Goal: Task Accomplishment & Management: Manage account settings

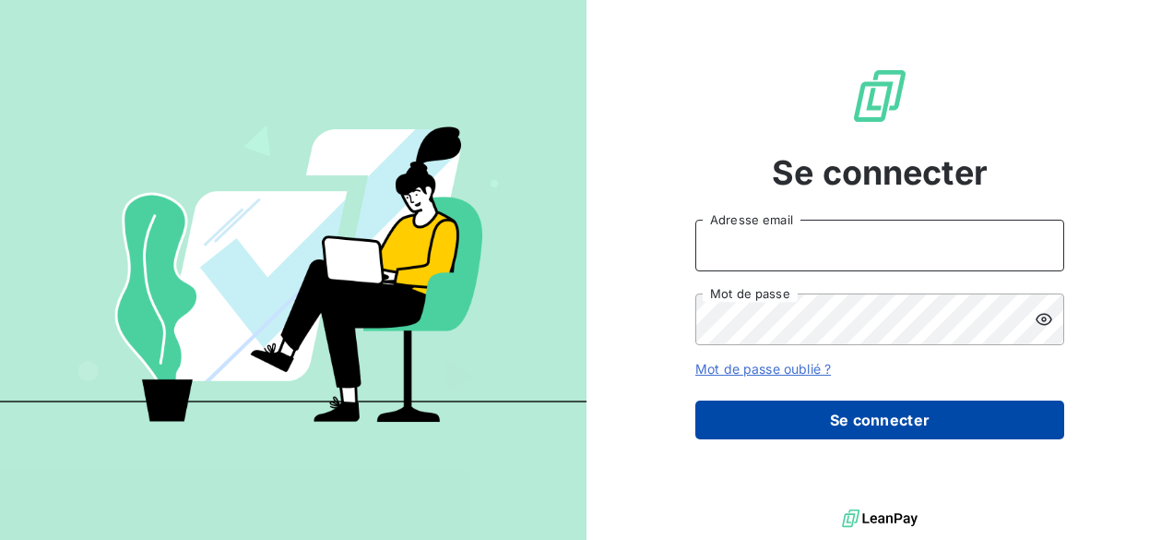
type input "[PERSON_NAME][EMAIL_ADDRESS][DOMAIN_NAME]"
click at [858, 411] on button "Se connecter" at bounding box center [880, 419] width 369 height 39
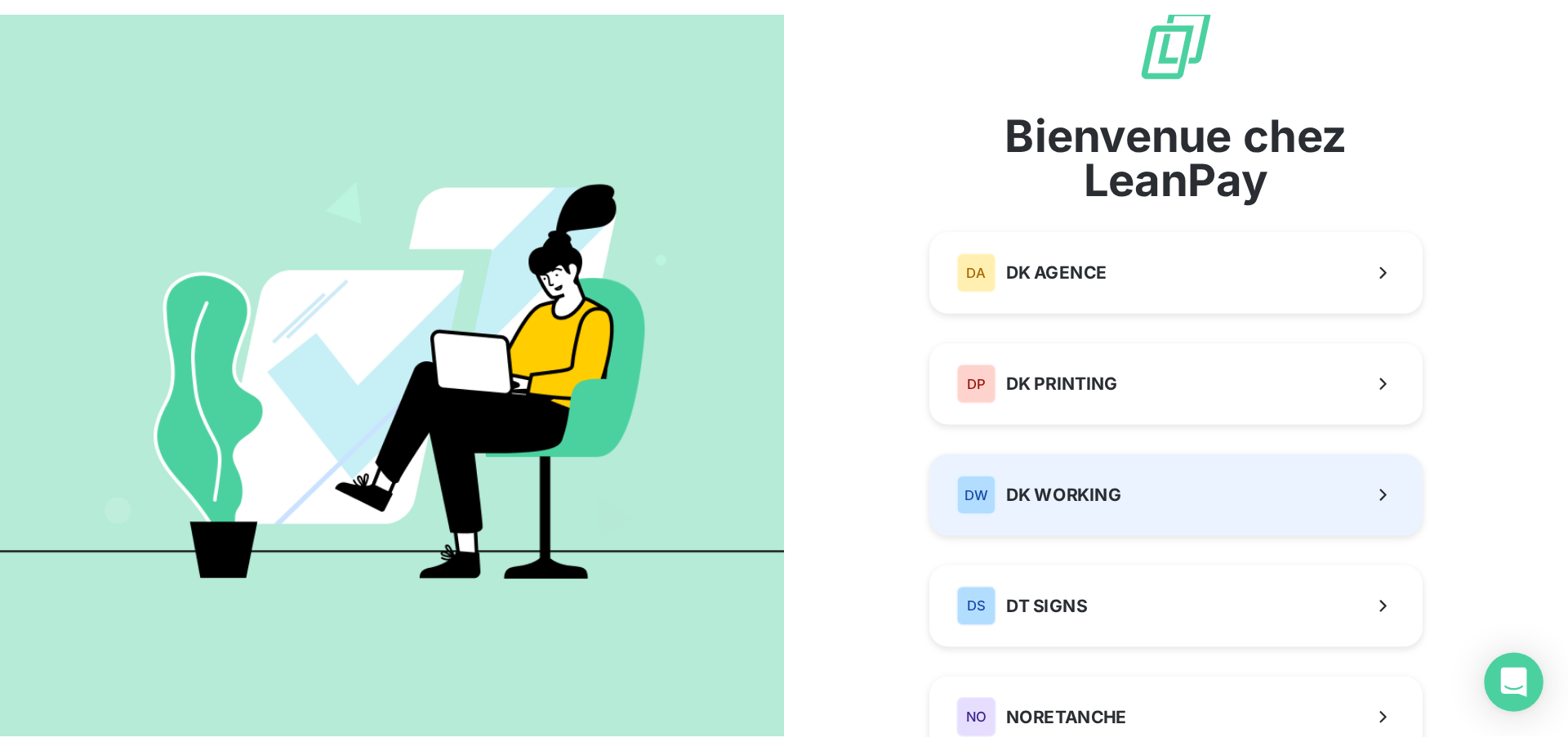
scroll to position [81, 0]
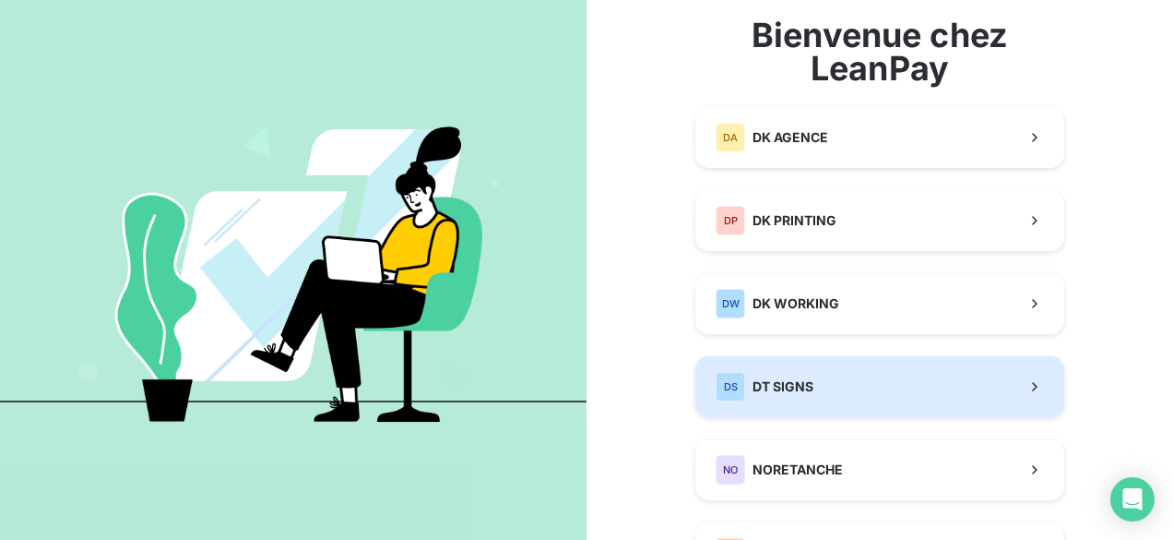
click at [769, 379] on span "DT SIGNS" at bounding box center [783, 386] width 61 height 18
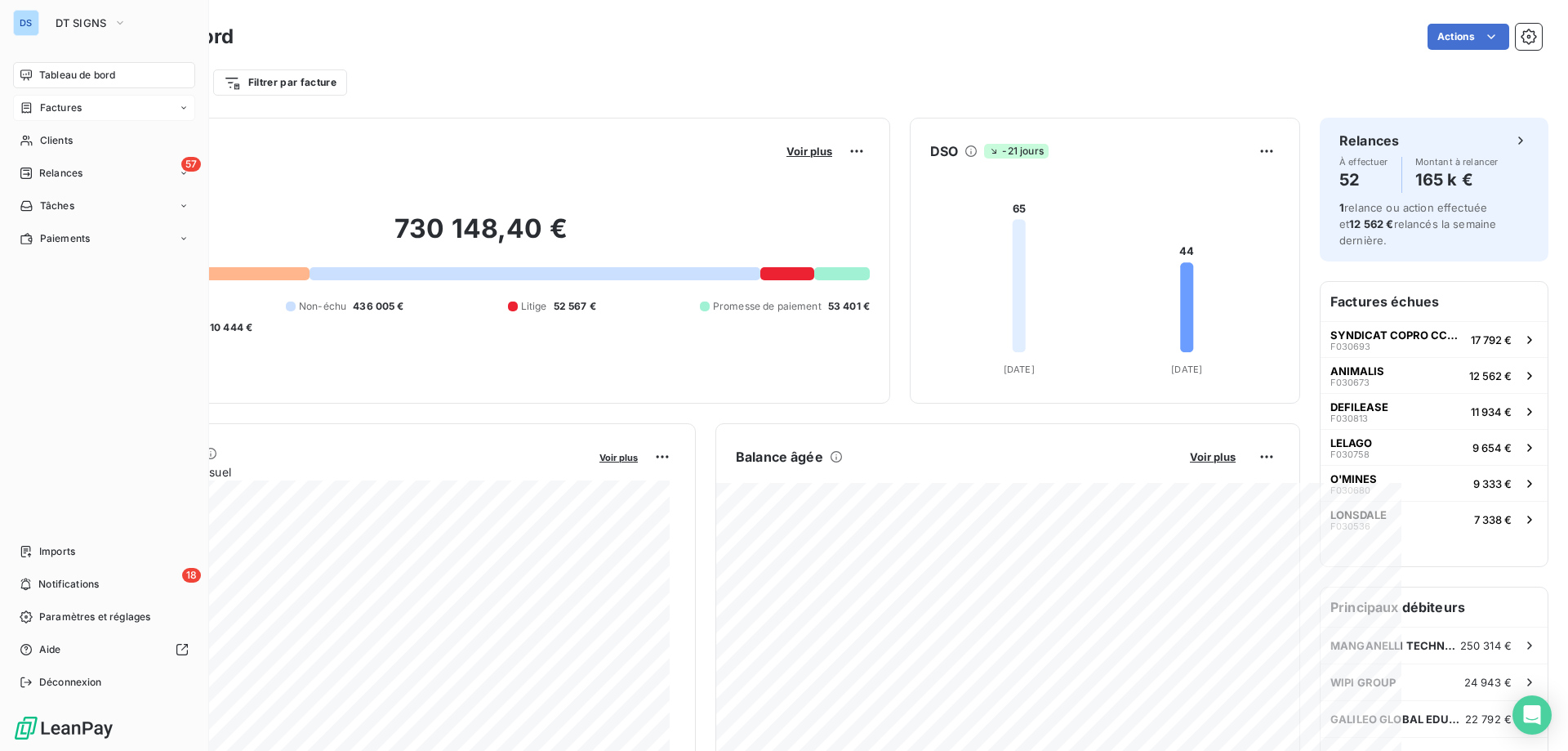
click at [65, 105] on span "Factures" at bounding box center [60, 107] width 42 height 15
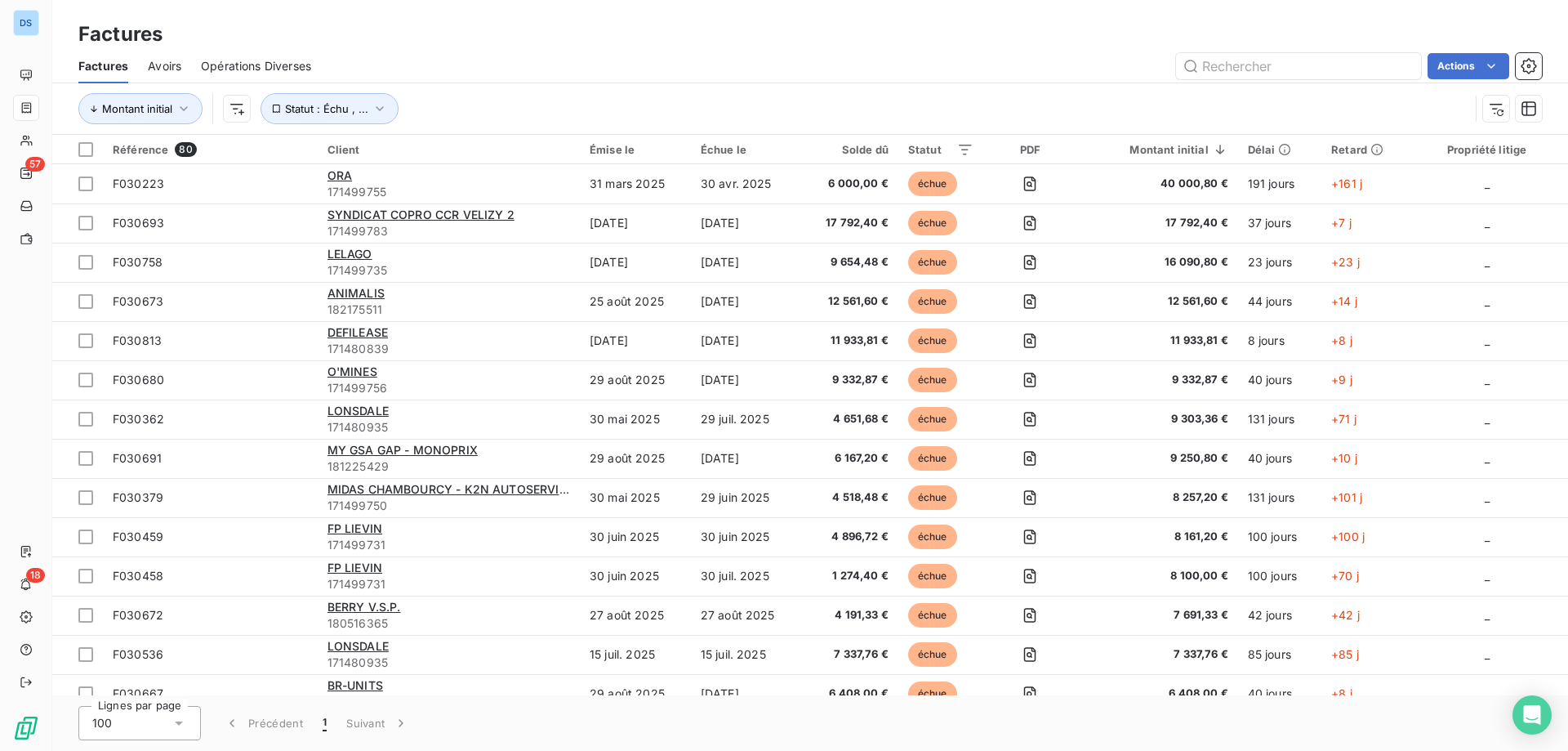
click at [182, 721] on icon at bounding box center [179, 723] width 16 height 16
click at [118, 618] on li "25" at bounding box center [140, 629] width 122 height 29
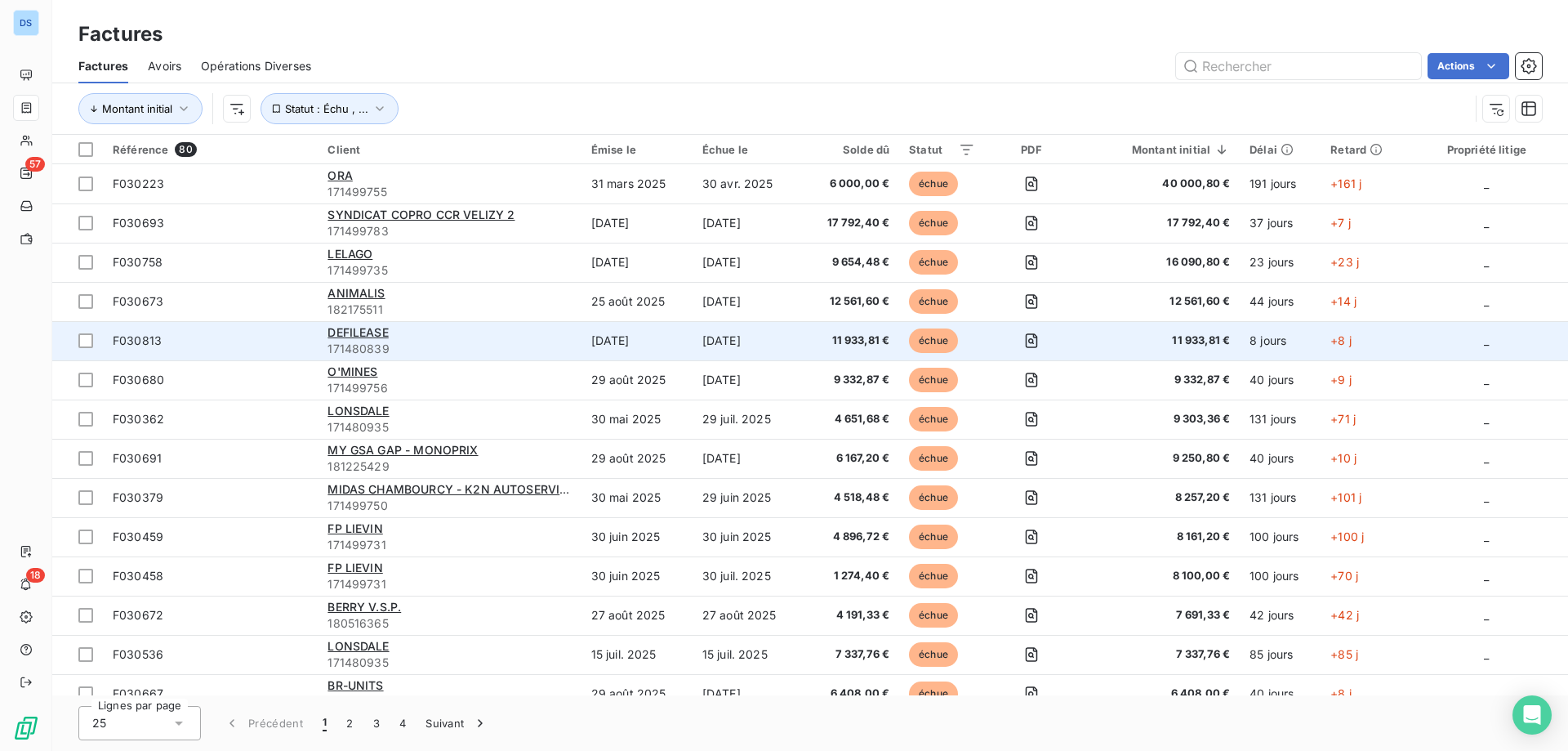
click at [401, 344] on span "171480839" at bounding box center [449, 349] width 243 height 16
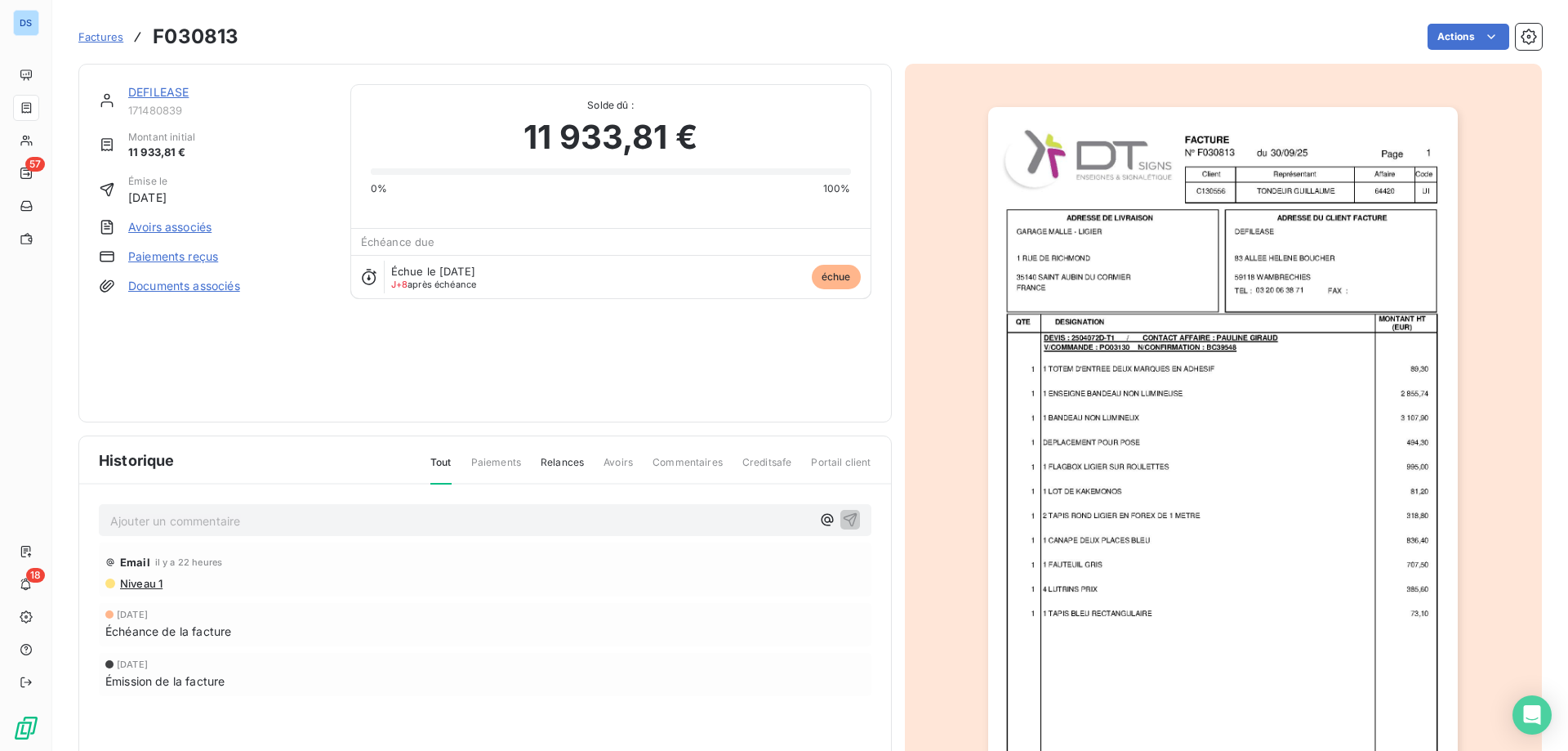
click at [156, 81] on div "DEFILEASE 171480839 Montant initial 11 933,81 € Émise le [DATE] Avoirs associés…" at bounding box center [485, 243] width 814 height 359
click at [158, 91] on link "DEFILEASE" at bounding box center [158, 92] width 60 height 14
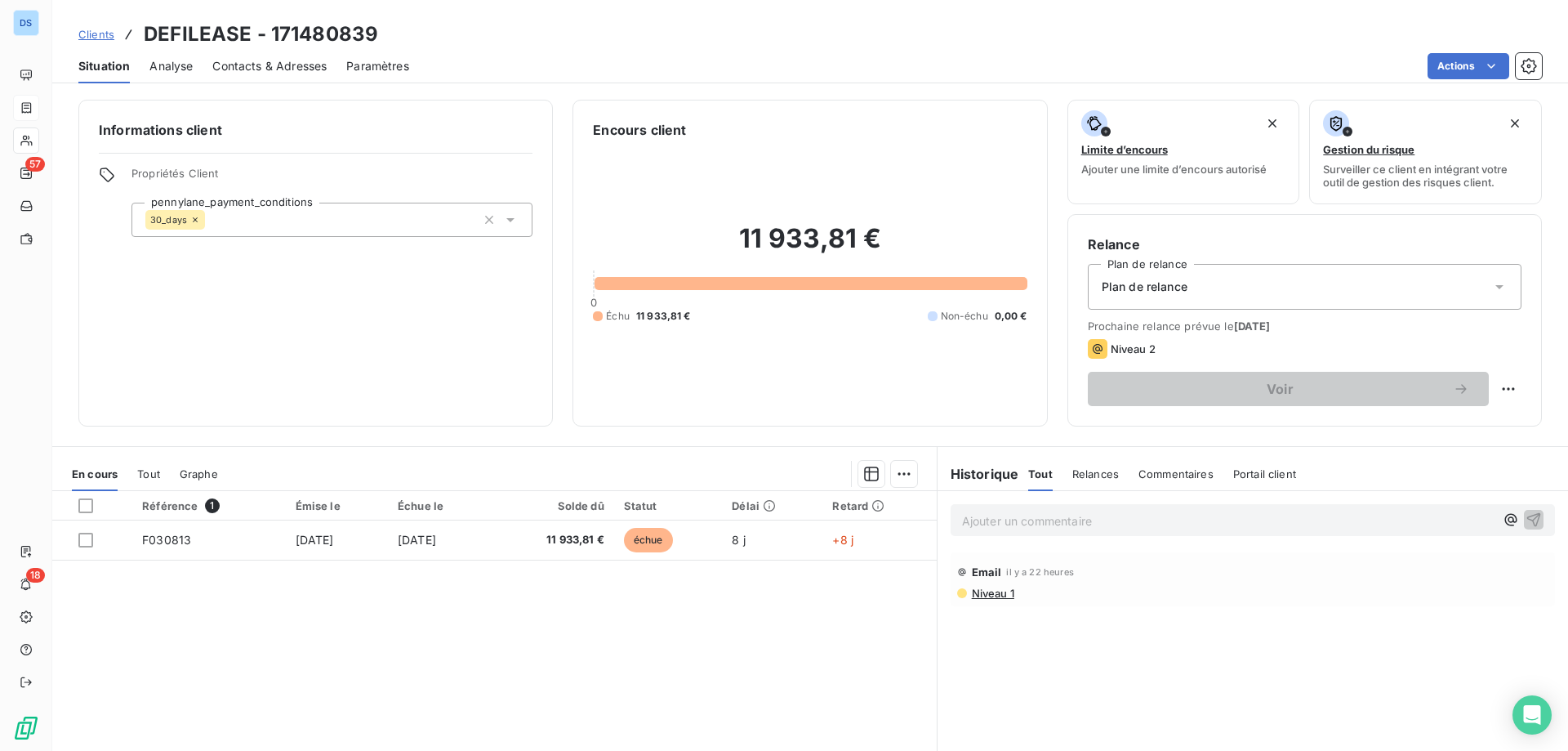
click at [1042, 541] on div "Ajouter un commentaire ﻿" at bounding box center [1253, 519] width 630 height 58
click at [1044, 524] on p "Ajouter un commentaire ﻿" at bounding box center [1228, 521] width 532 height 20
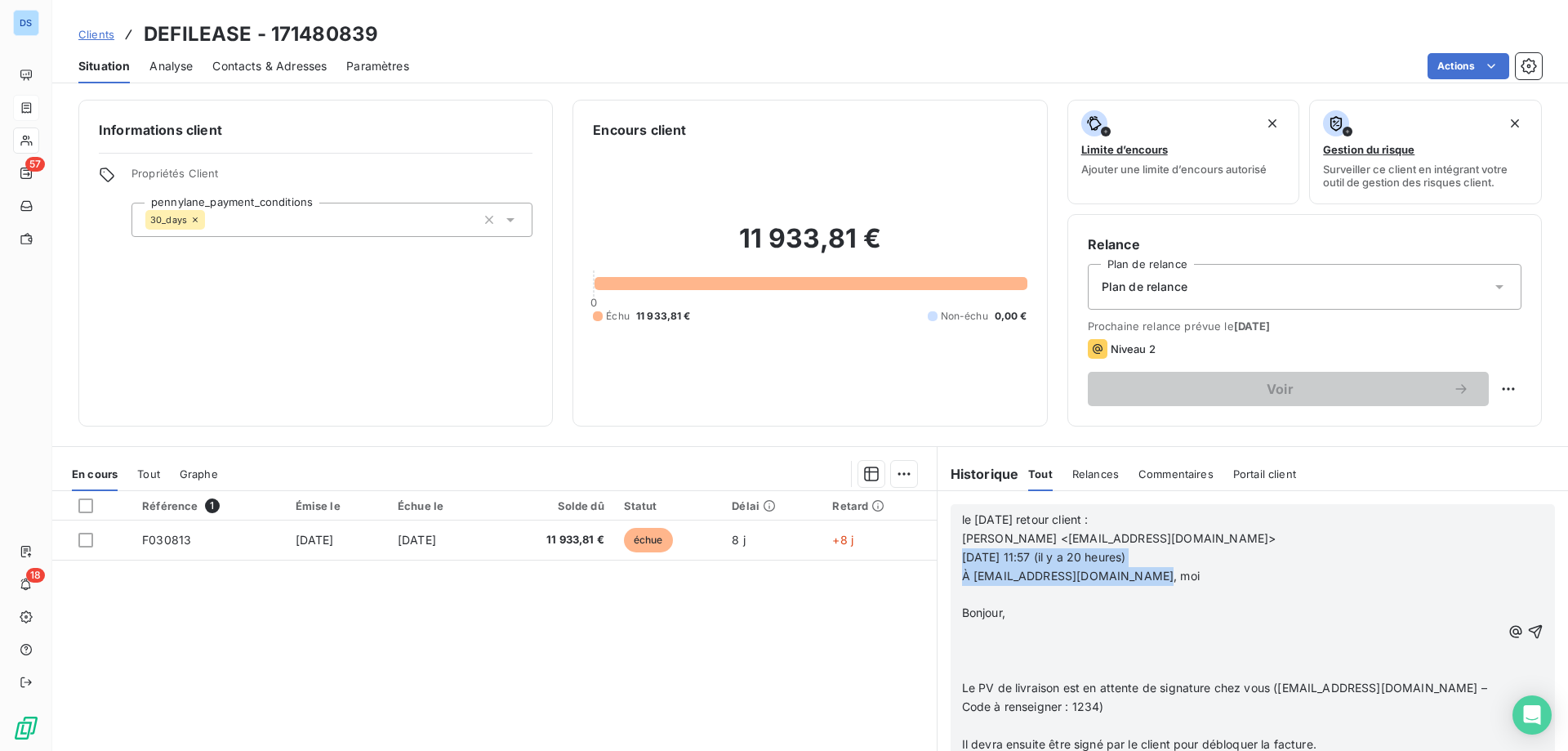
drag, startPoint x: 1143, startPoint y: 580, endPoint x: 946, endPoint y: 549, distance: 199.4
click at [951, 549] on div "le [DATE] retour client : [PERSON_NAME] <[EMAIL_ADDRESS][DOMAIN_NAME]> [DATE] 1…" at bounding box center [1253, 631] width 605 height 254
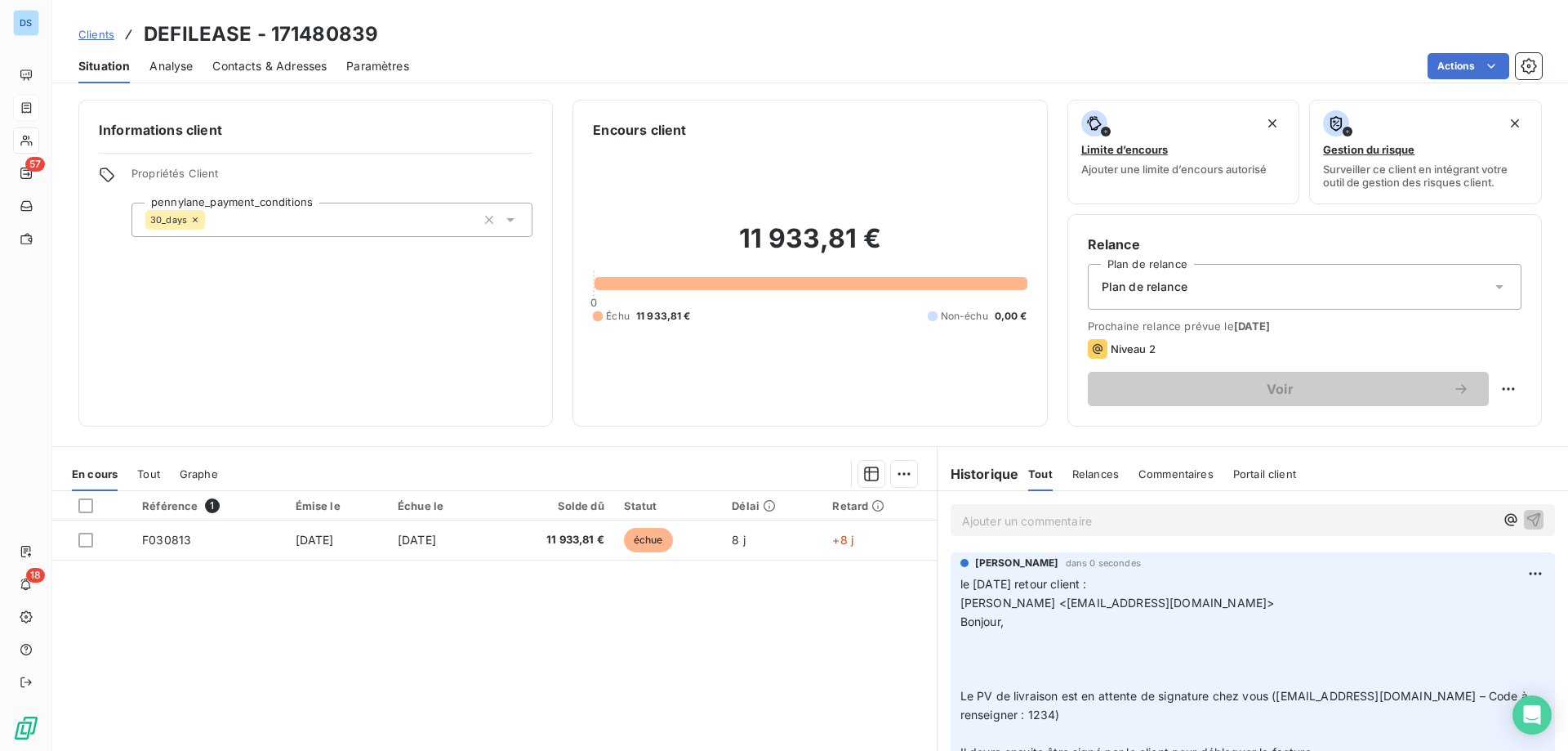
click at [1047, 632] on p "le [DATE] retour client : [PERSON_NAME] <[EMAIL_ADDRESS][DOMAIN_NAME]> Bonjour,…" at bounding box center [1253, 668] width 585 height 187
click at [1000, 619] on p "le [DATE] retour client : [PERSON_NAME] <[EMAIL_ADDRESS][DOMAIN_NAME]> Bonjour,…" at bounding box center [1253, 668] width 585 height 187
click at [964, 635] on p "le [DATE] retour client : [PERSON_NAME] <[EMAIL_ADDRESS][DOMAIN_NAME]> Bonjour,…" at bounding box center [1253, 668] width 585 height 187
click at [1000, 623] on p "le [DATE] retour client : [PERSON_NAME] <[EMAIL_ADDRESS][DOMAIN_NAME]> Bonjour,…" at bounding box center [1253, 668] width 585 height 187
click at [1523, 569] on html "DS 57 18 Clients DEFILEASE - 171480839 Situation Analyse Contacts & Adresses Pa…" at bounding box center [784, 376] width 1568 height 751
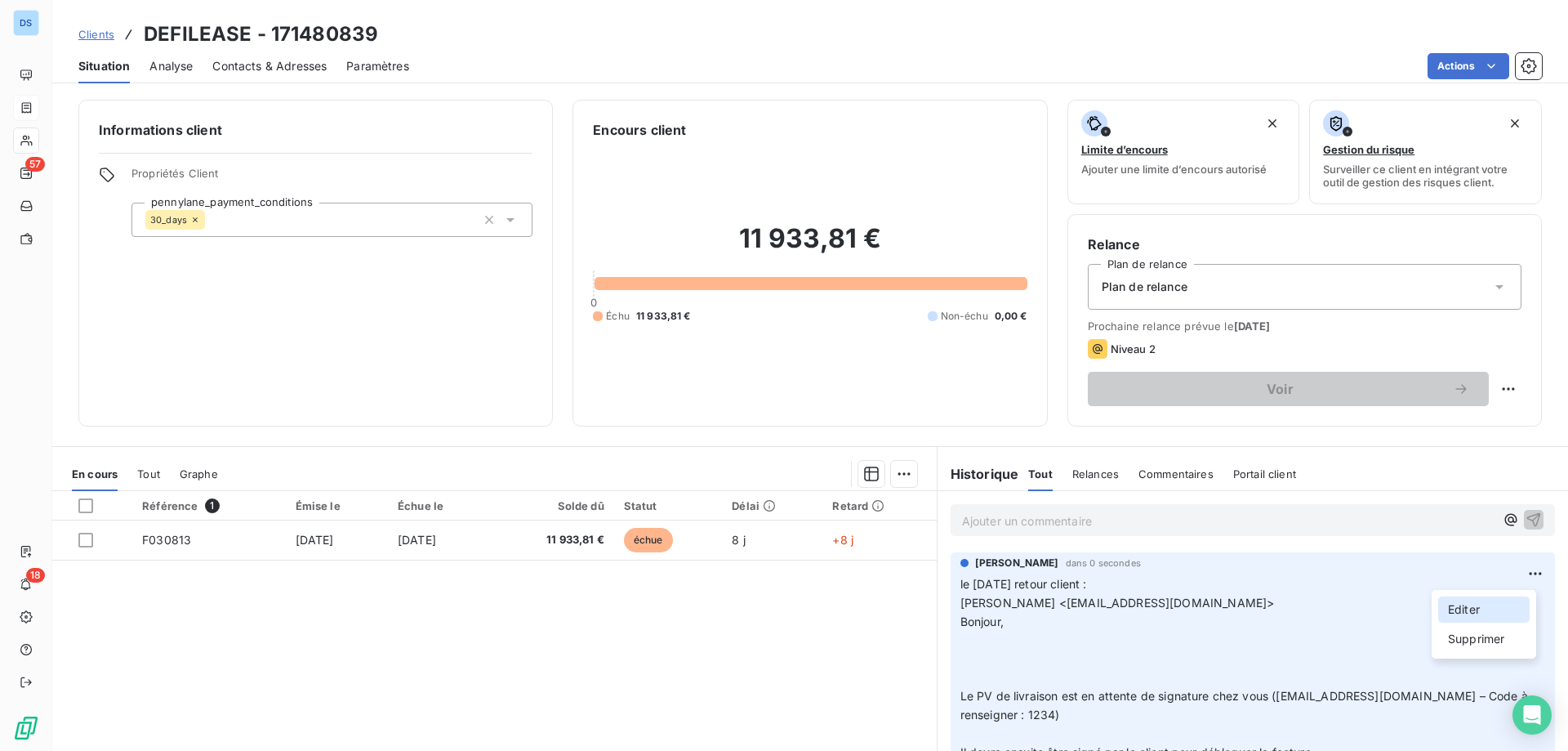
click at [1455, 608] on div "Editer" at bounding box center [1484, 609] width 91 height 27
click at [1012, 618] on p "le [DATE] retour client : [PERSON_NAME] <[EMAIL_ADDRESS][DOMAIN_NAME]> Bonjour,…" at bounding box center [1243, 668] width 565 height 187
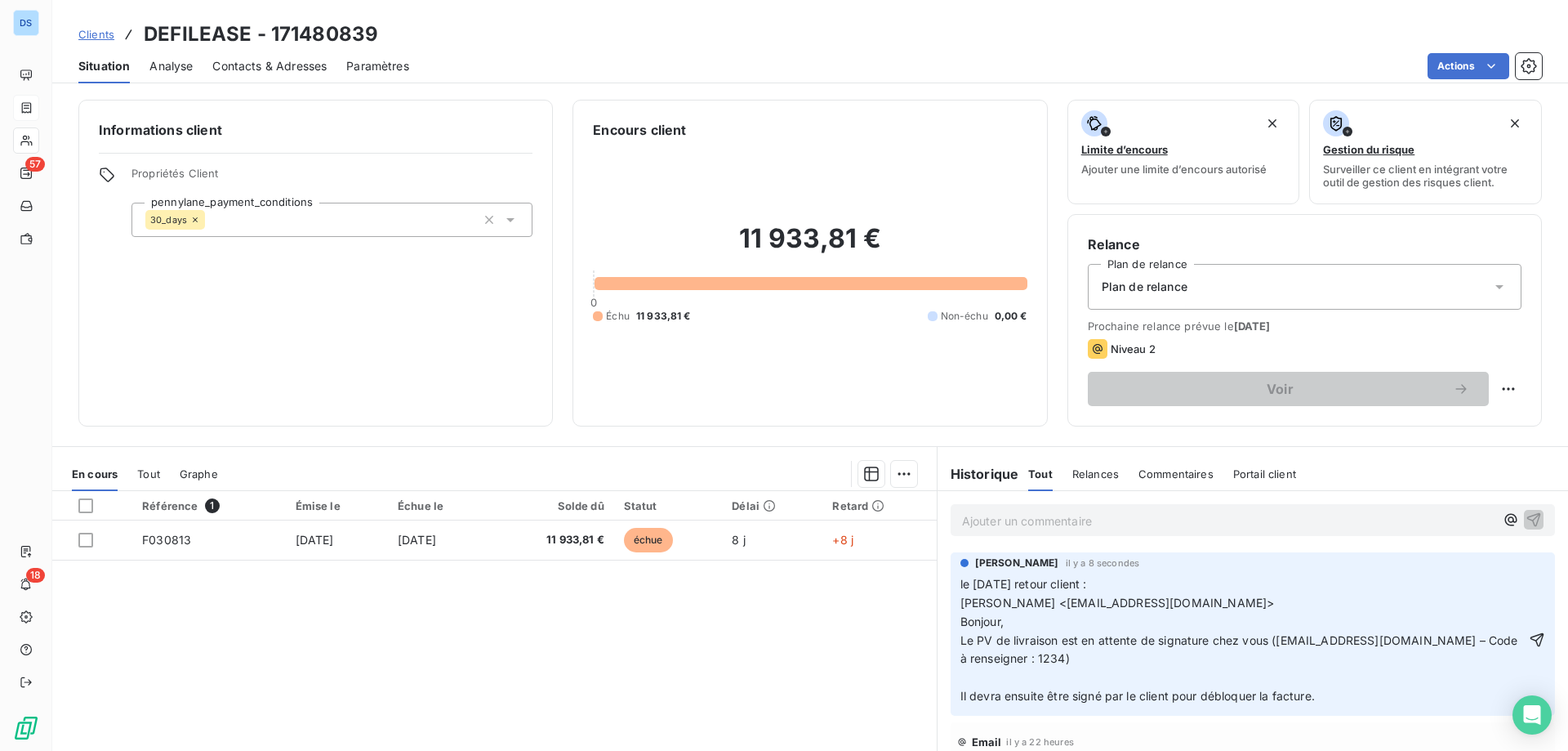
click at [1016, 664] on p "le [DATE] retour client : [PERSON_NAME] <[EMAIL_ADDRESS][DOMAIN_NAME]> Bonjour,…" at bounding box center [1243, 640] width 565 height 131
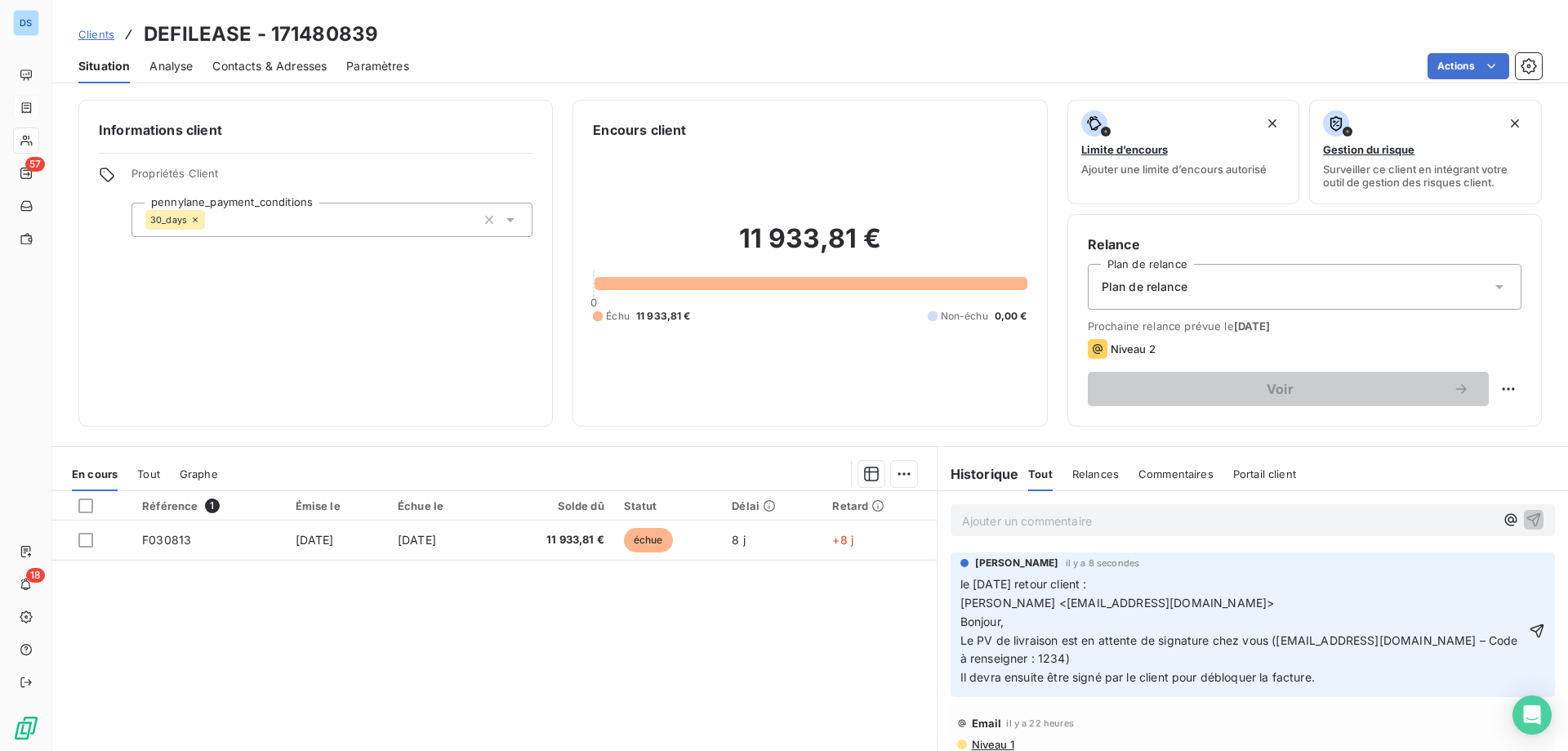
click at [1008, 692] on div "[PERSON_NAME] il y a 8 secondes le [DATE] retour client : [PERSON_NAME] <[EMAIL…" at bounding box center [1253, 624] width 605 height 144
click at [1530, 631] on icon "button" at bounding box center [1537, 631] width 16 height 16
drag, startPoint x: 143, startPoint y: 35, endPoint x: 249, endPoint y: 45, distance: 106.5
click at [249, 45] on h3 "DEFILEASE - 171480839" at bounding box center [260, 34] width 235 height 29
copy h3 "DEFILEASE"
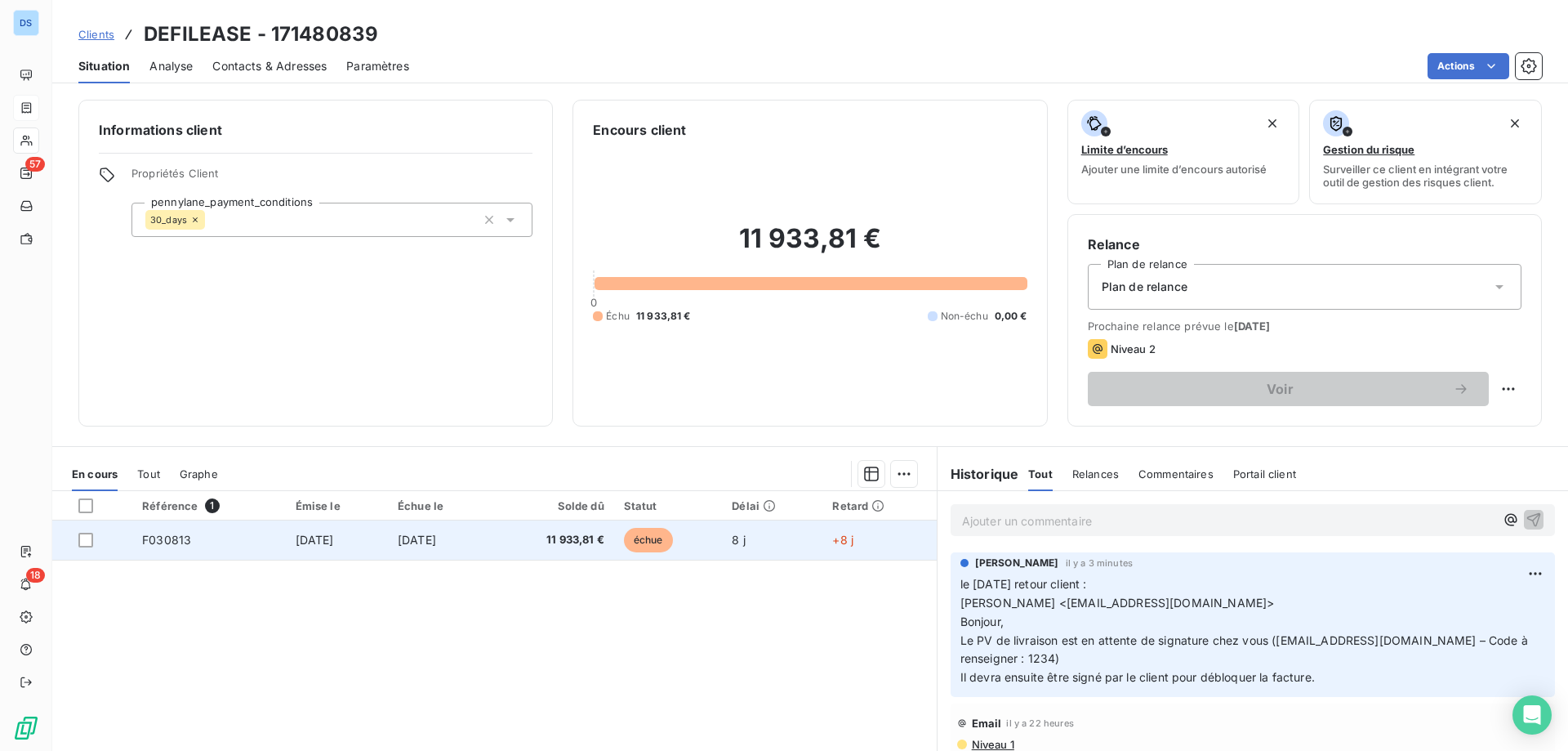
click at [599, 550] on td "11 933,81 €" at bounding box center [552, 540] width 122 height 39
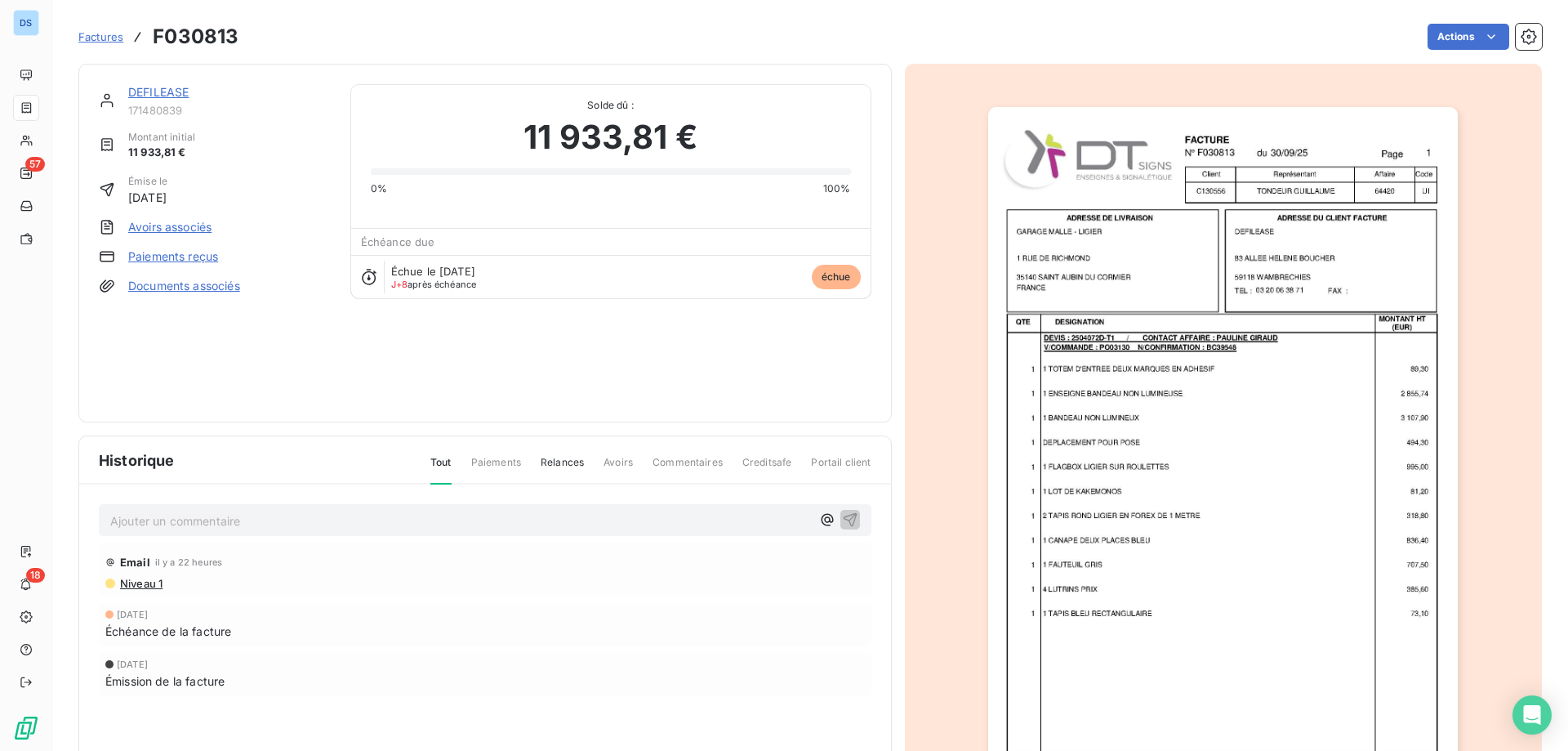
click at [1106, 505] on img "button" at bounding box center [1223, 439] width 469 height 665
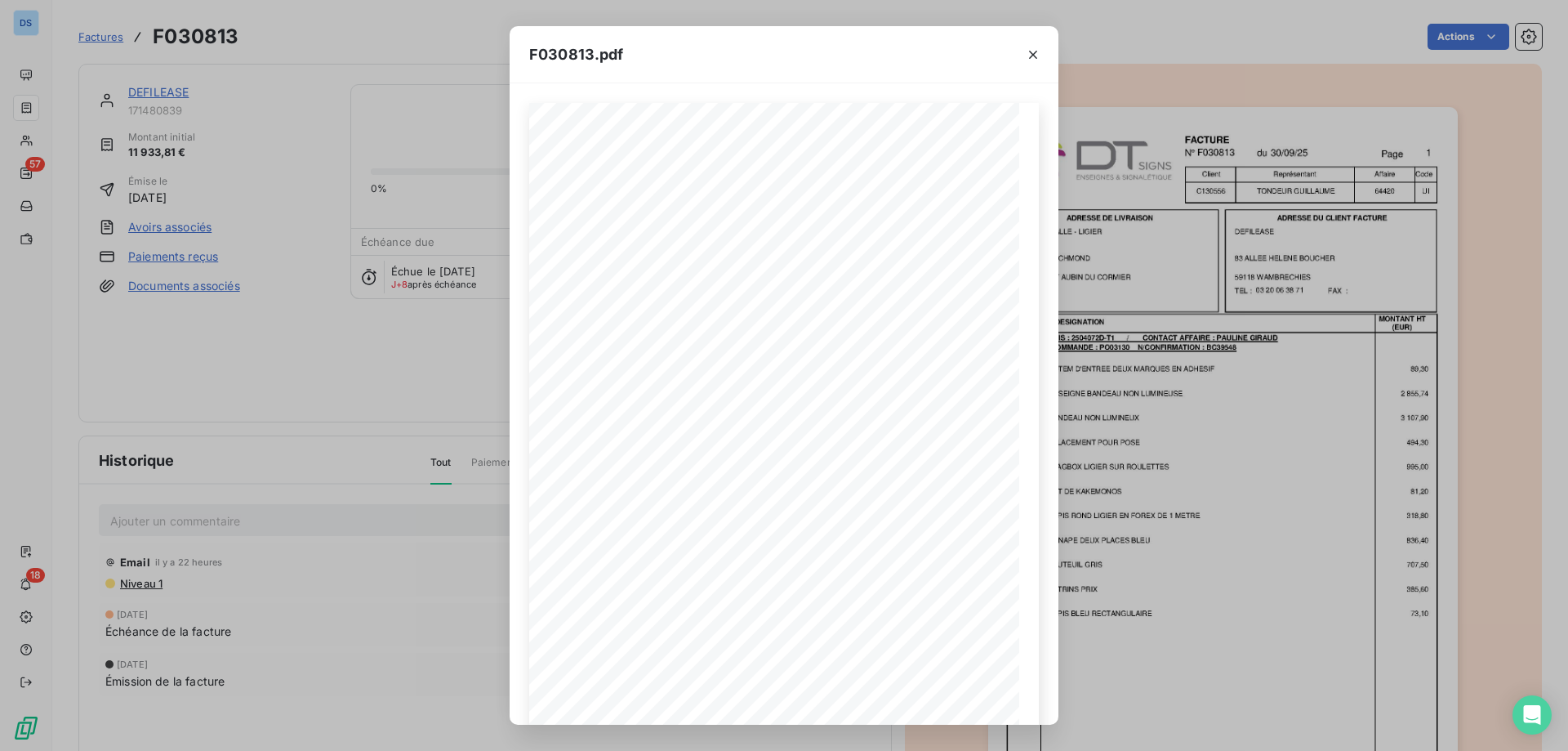
click at [441, 581] on div "F030813.pdf F030813 [DATE] DEFILEASE [STREET_ADDRESS][PERSON_NAME] 03 20 06 38 …" at bounding box center [784, 376] width 1568 height 751
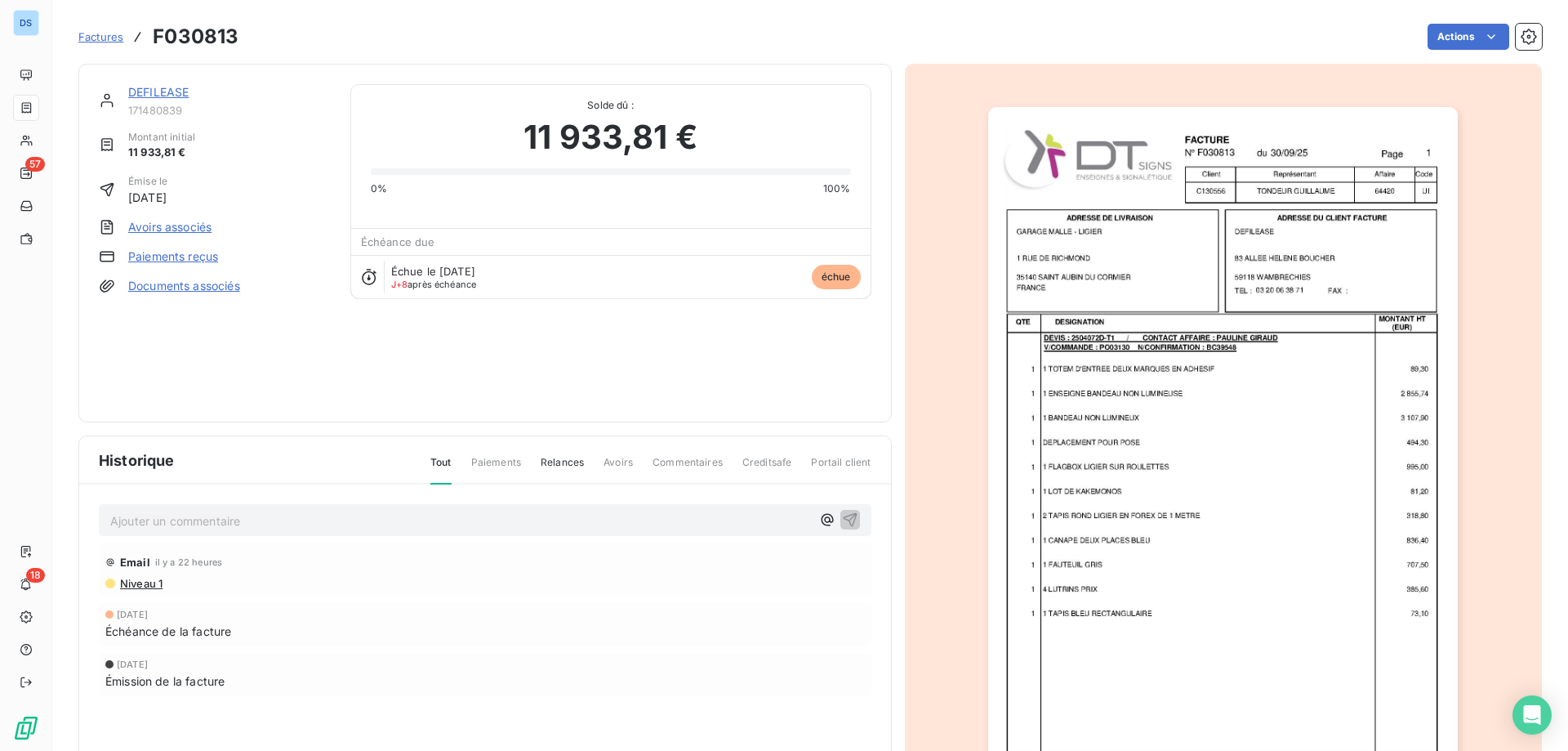
click at [143, 89] on link "DEFILEASE" at bounding box center [158, 92] width 60 height 14
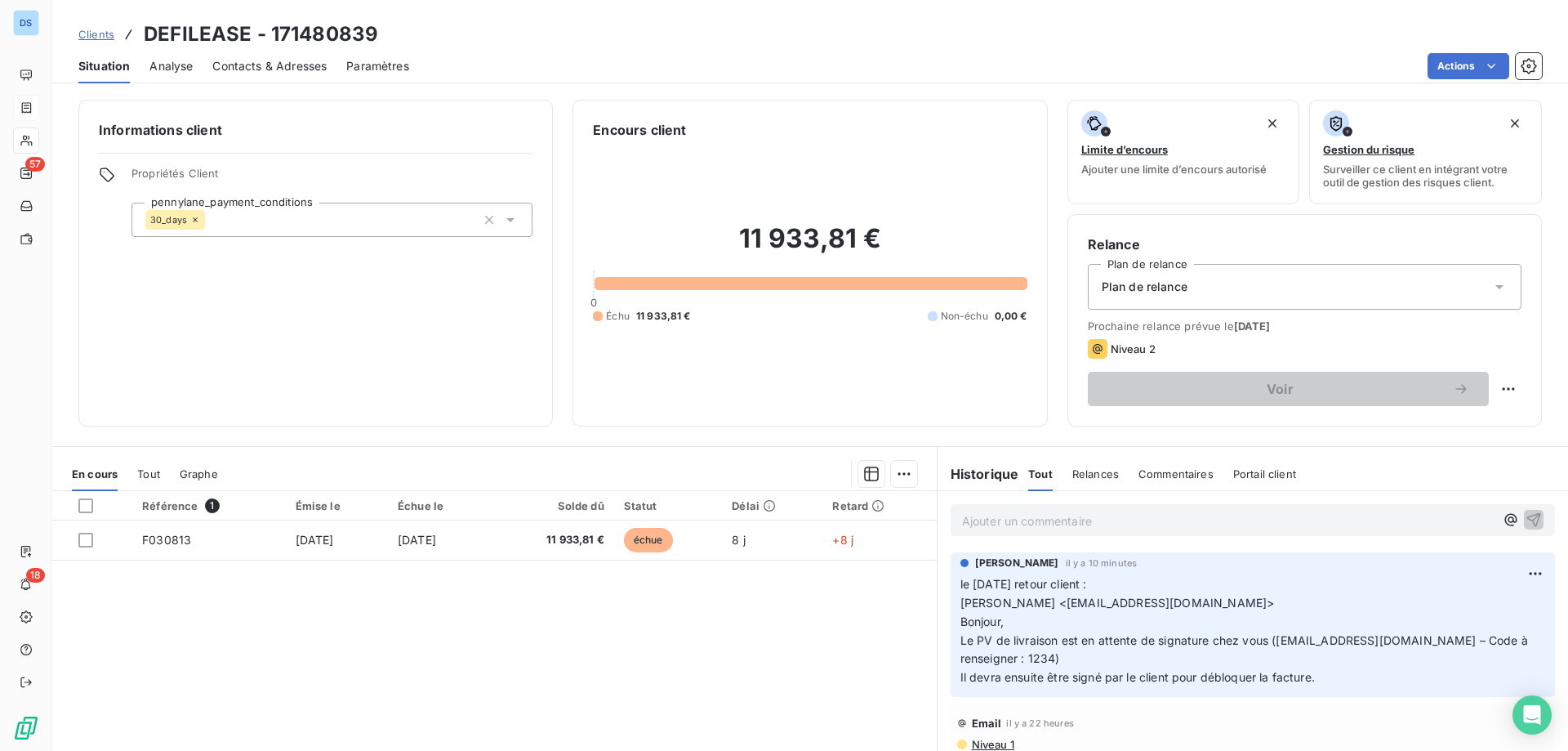
click at [1139, 590] on p "le [DATE] retour client : [PERSON_NAME] <[EMAIL_ADDRESS][DOMAIN_NAME]> Bonjour,…" at bounding box center [1253, 631] width 585 height 112
click at [1527, 571] on html "DS 57 18 Clients DEFILEASE - 171480839 Situation Analyse Contacts & Adresses Pa…" at bounding box center [784, 376] width 1568 height 751
click at [1448, 600] on div "Editer" at bounding box center [1484, 609] width 91 height 27
click at [1172, 585] on p "le [DATE] retour client : [PERSON_NAME] <[EMAIL_ADDRESS][DOMAIN_NAME]> Bonjour,…" at bounding box center [1243, 631] width 565 height 112
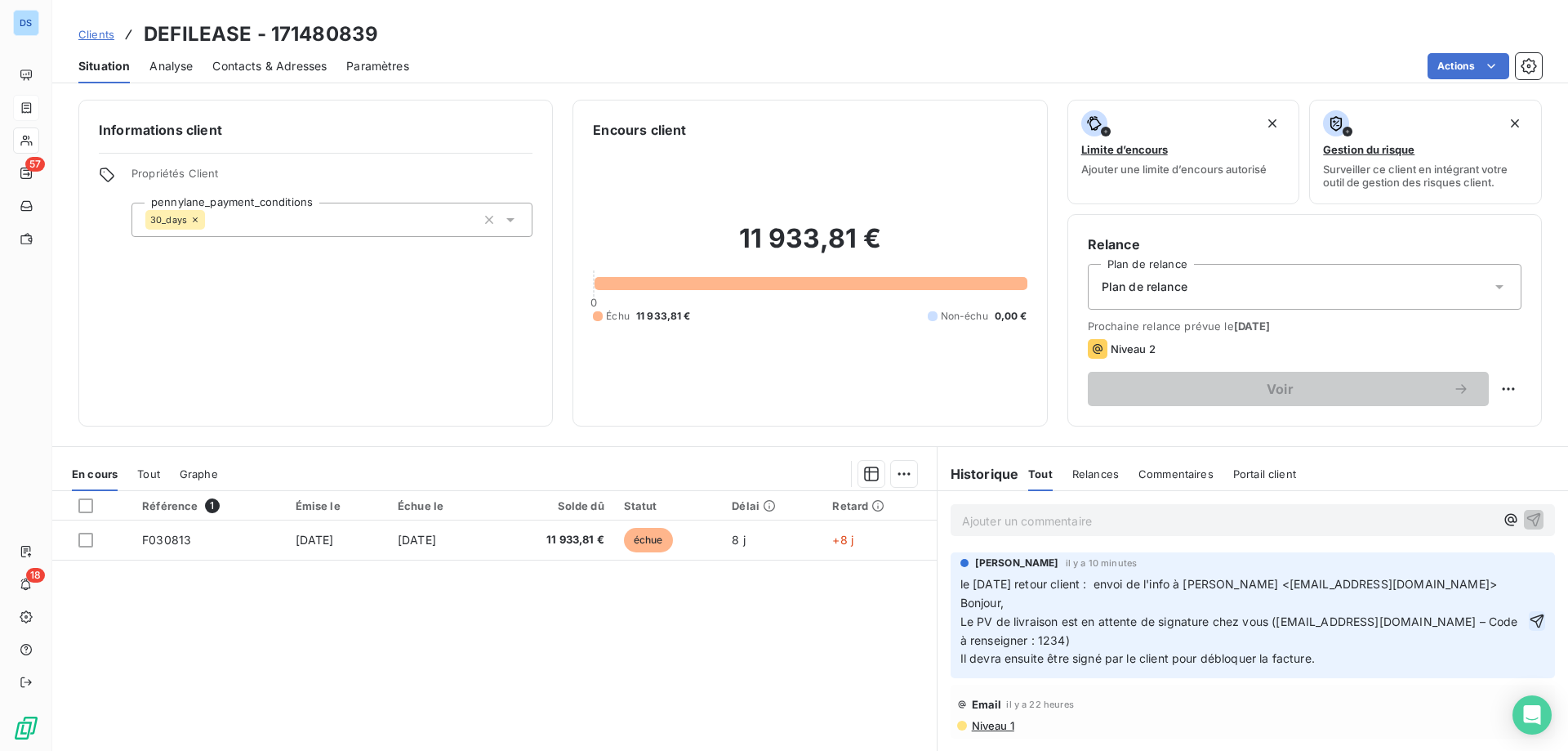
click at [1531, 625] on icon "button" at bounding box center [1538, 622] width 14 height 14
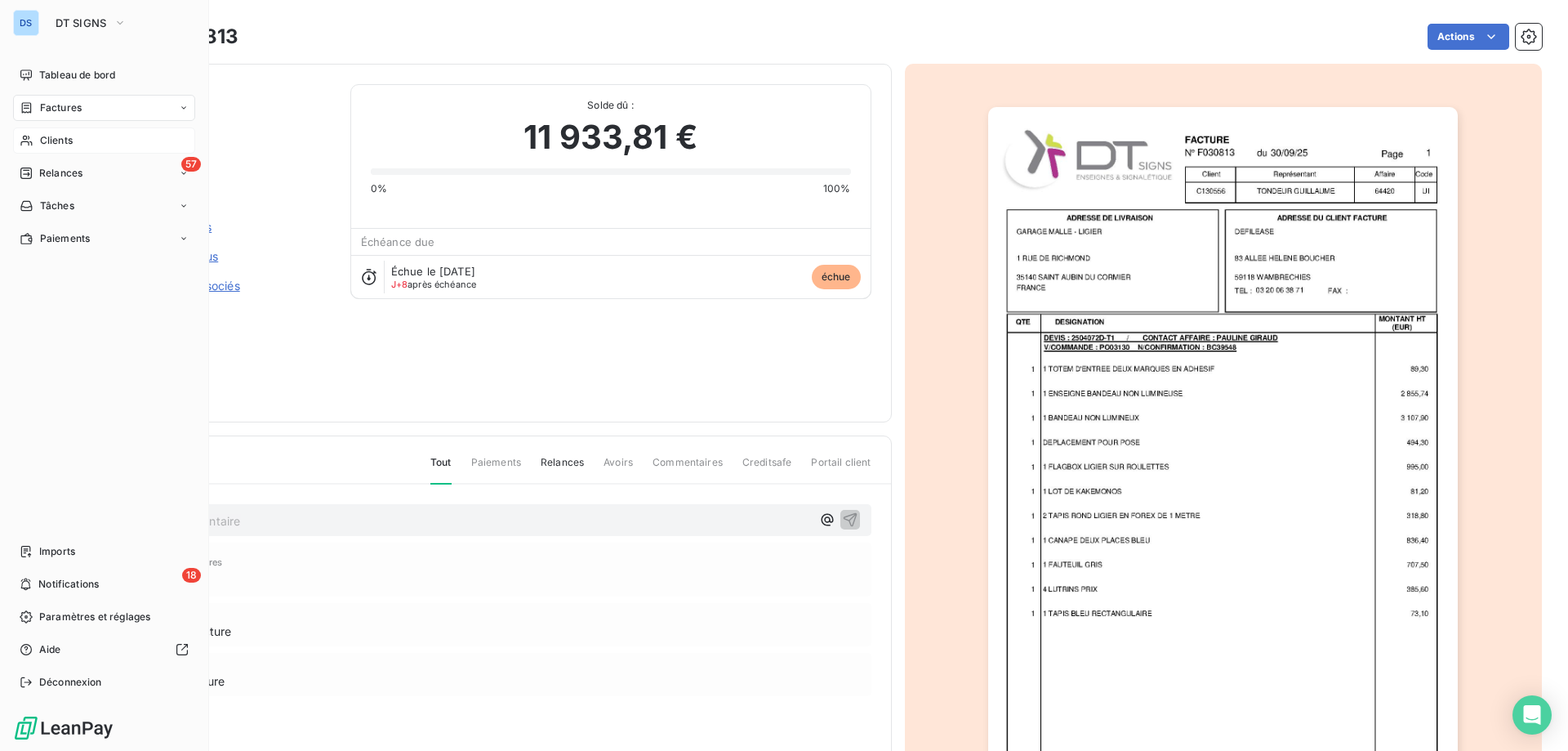
click at [67, 147] on span "Clients" at bounding box center [56, 140] width 33 height 15
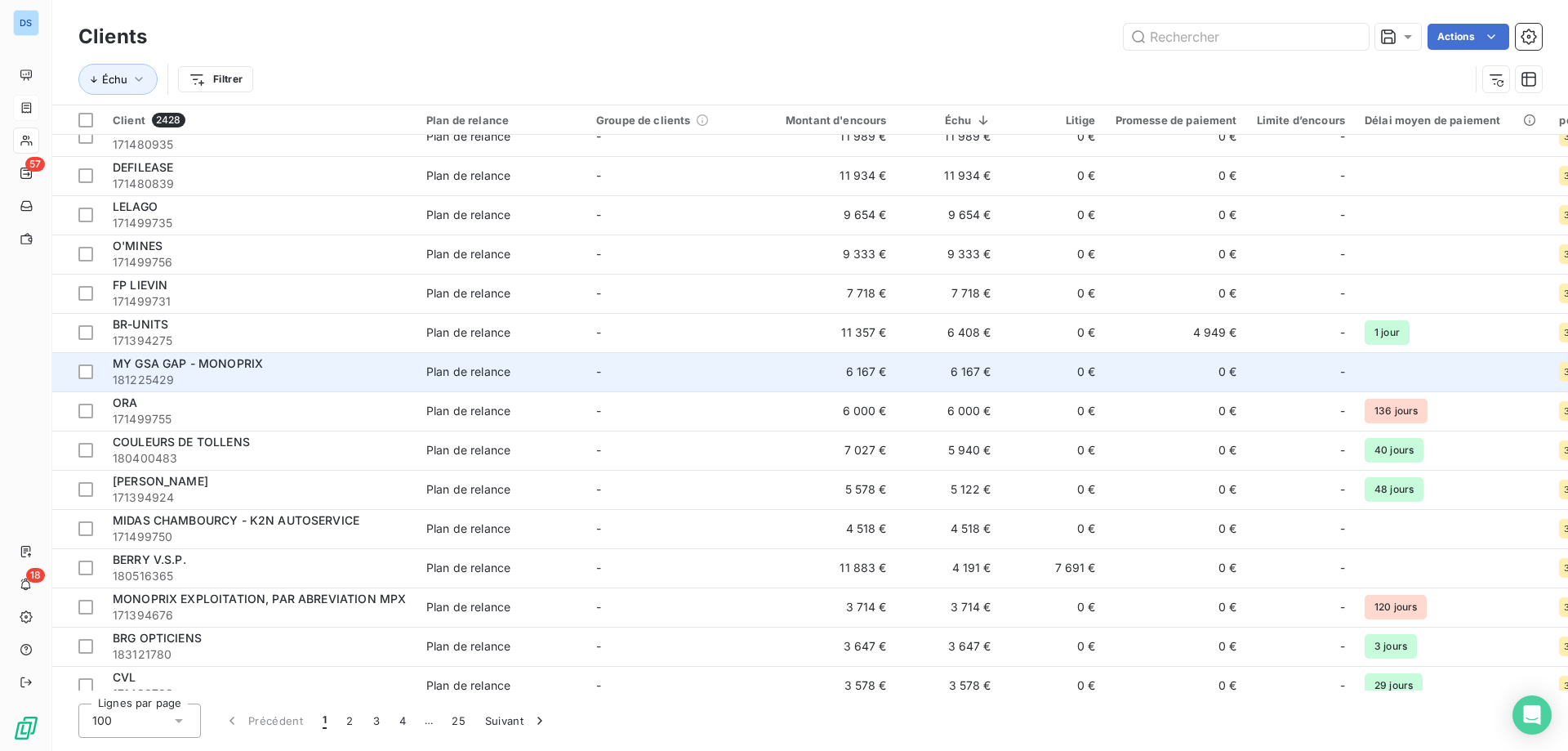
scroll to position [164, 0]
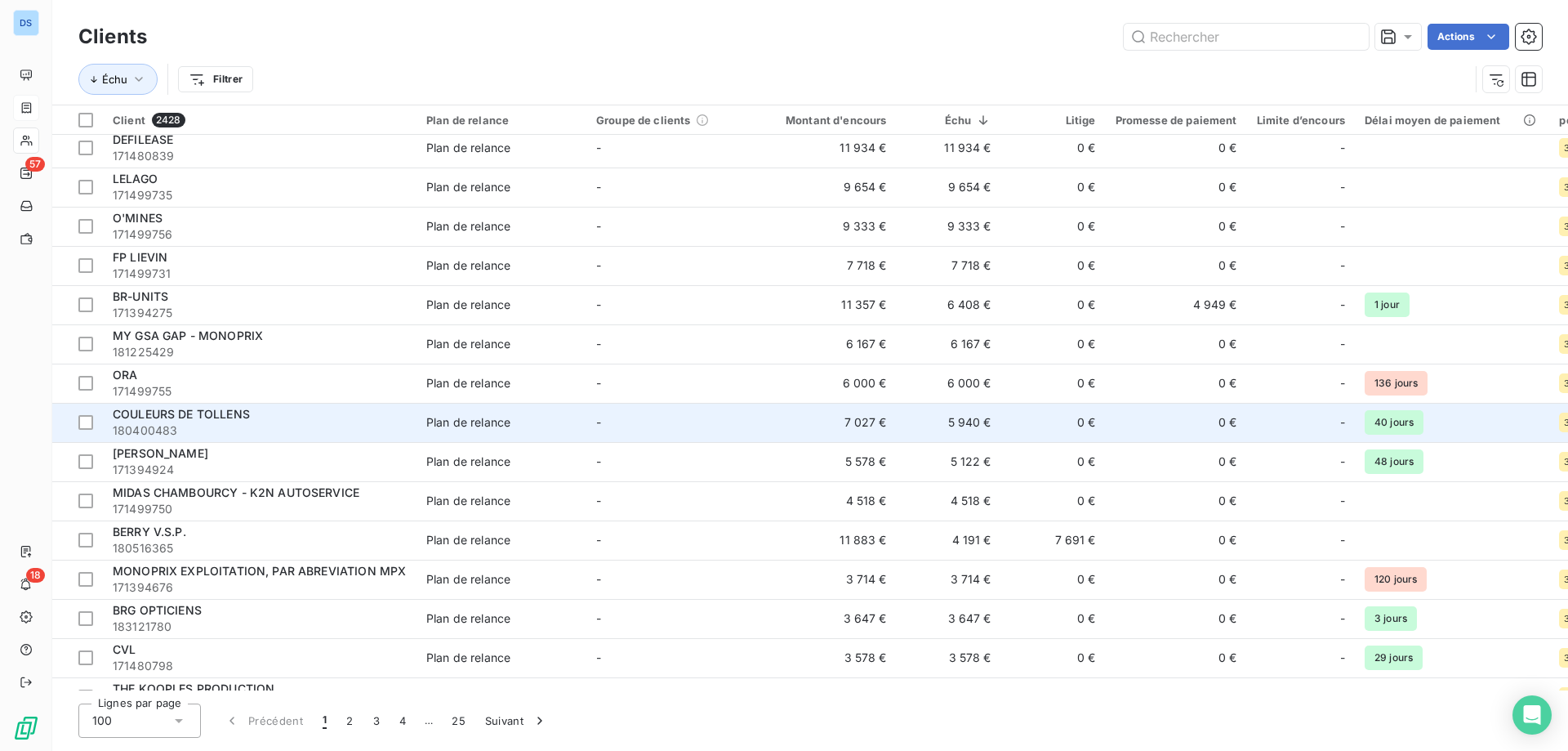
click at [442, 438] on td "Plan de relance" at bounding box center [501, 422] width 170 height 39
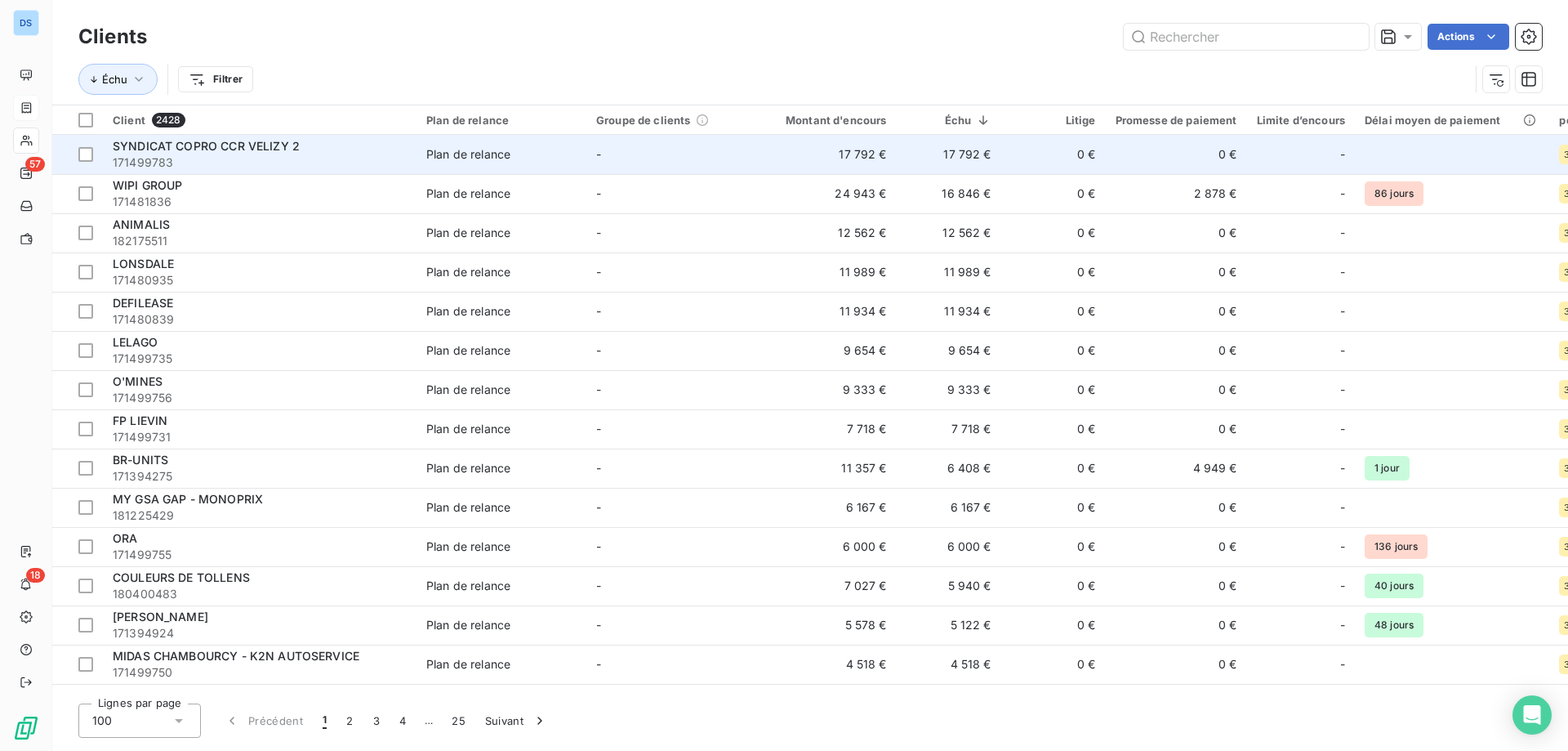
click at [236, 158] on span "171499783" at bounding box center [259, 162] width 294 height 16
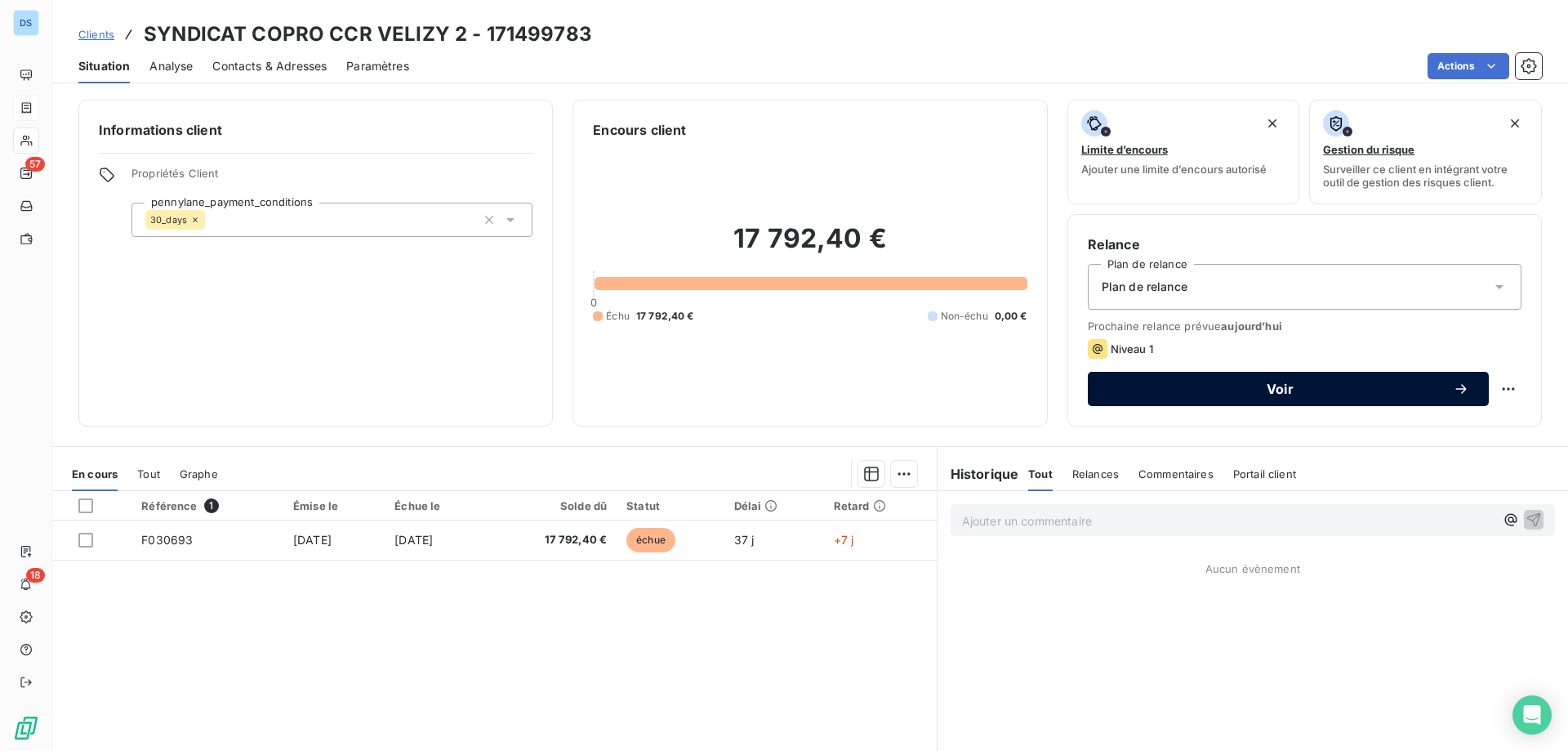
click at [1285, 386] on span "Voir" at bounding box center [1280, 389] width 345 height 13
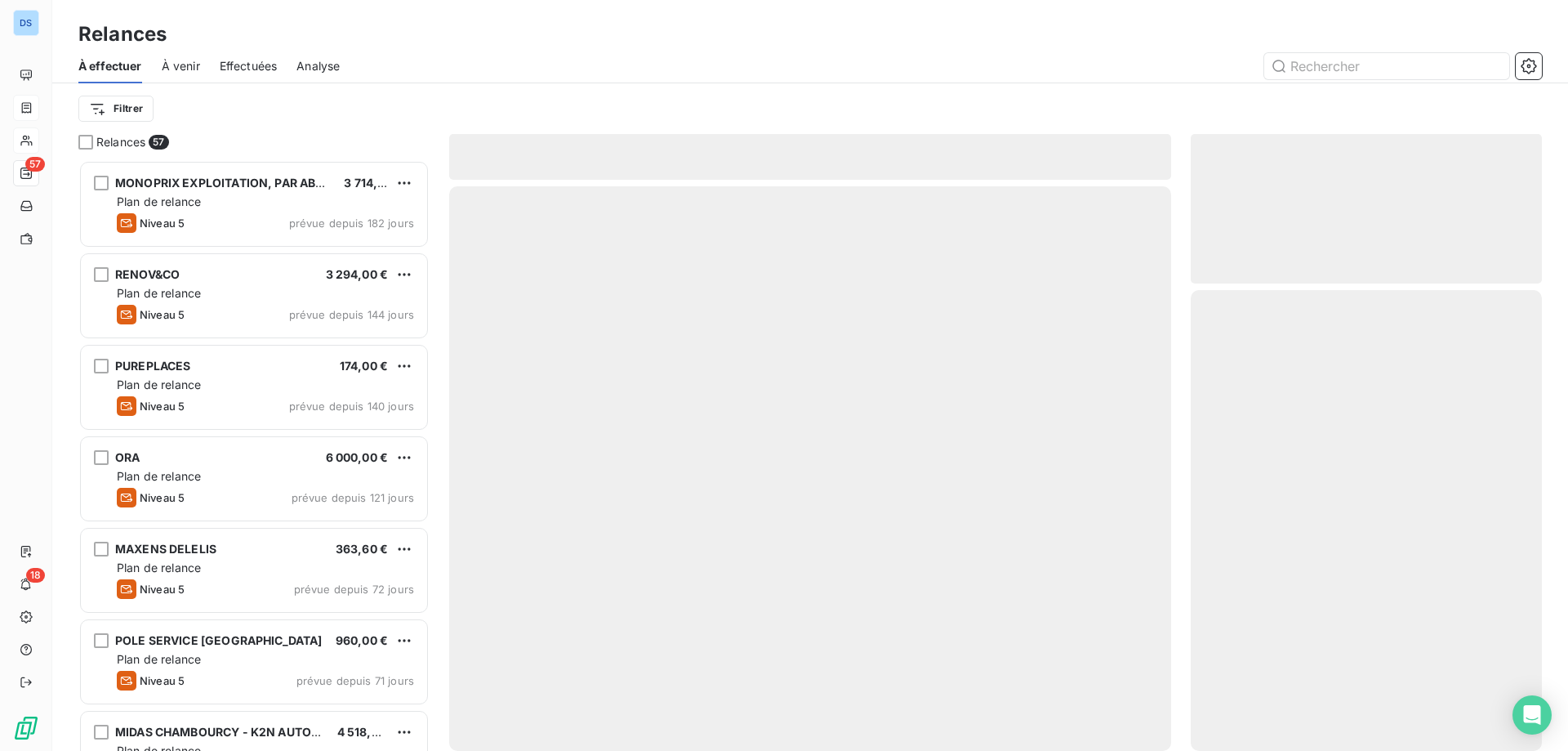
scroll to position [578, 339]
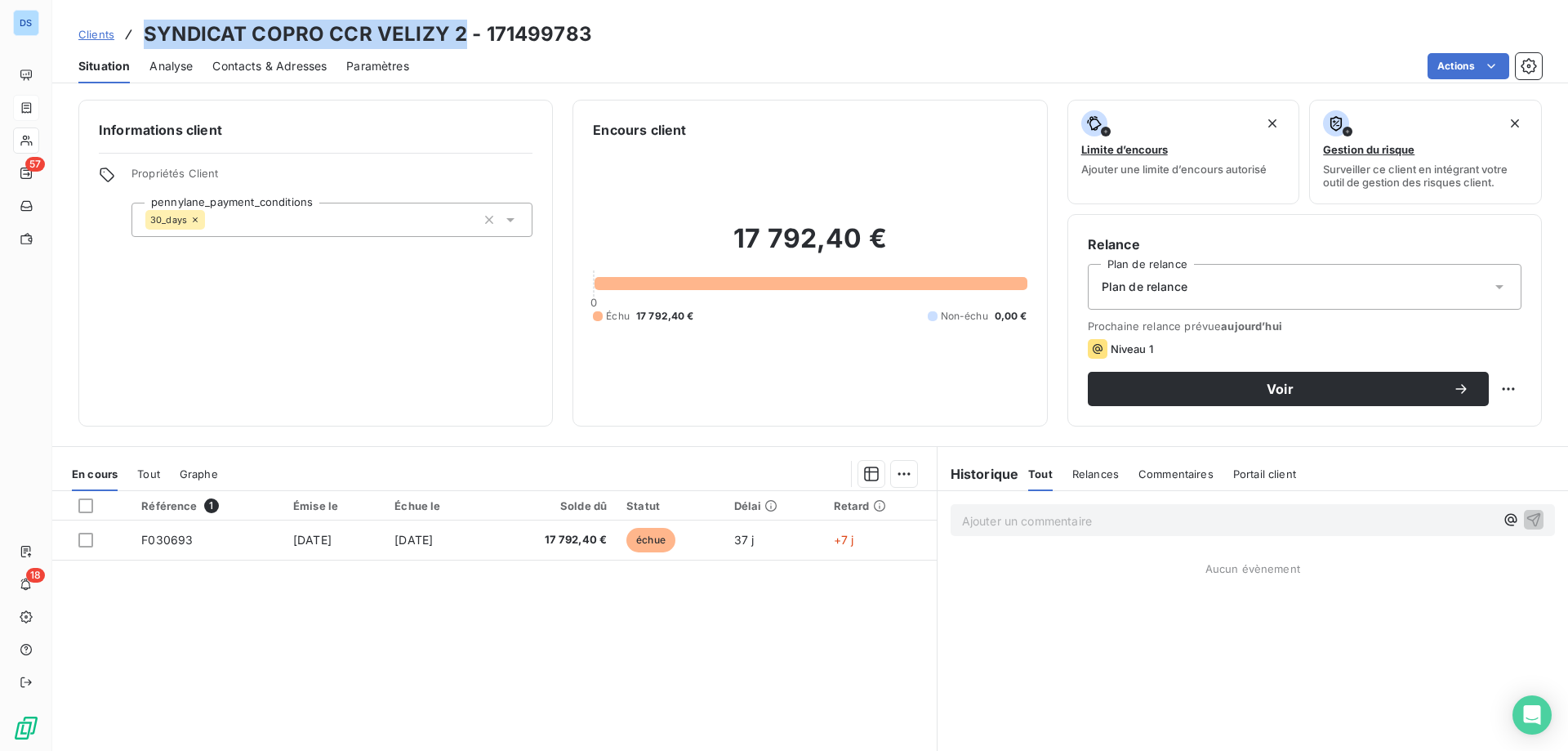
drag, startPoint x: 148, startPoint y: 33, endPoint x: 460, endPoint y: 26, distance: 312.1
click at [460, 26] on h3 "SYNDICAT COPRO CCR VELIZY 2 - 171499783" at bounding box center [367, 34] width 448 height 29
copy h3 "SYNDICAT COPRO CCR VELIZY 2"
click at [1447, 62] on html "DS 57 18 Clients SYNDICAT COPRO CCR VELIZY 2 - 171499783 Situation Analyse Cont…" at bounding box center [784, 376] width 1568 height 751
click at [1080, 93] on html "DS 57 18 Clients SYNDICAT COPRO CCR VELIZY 2 - 171499783 Situation Analyse Cont…" at bounding box center [784, 376] width 1568 height 751
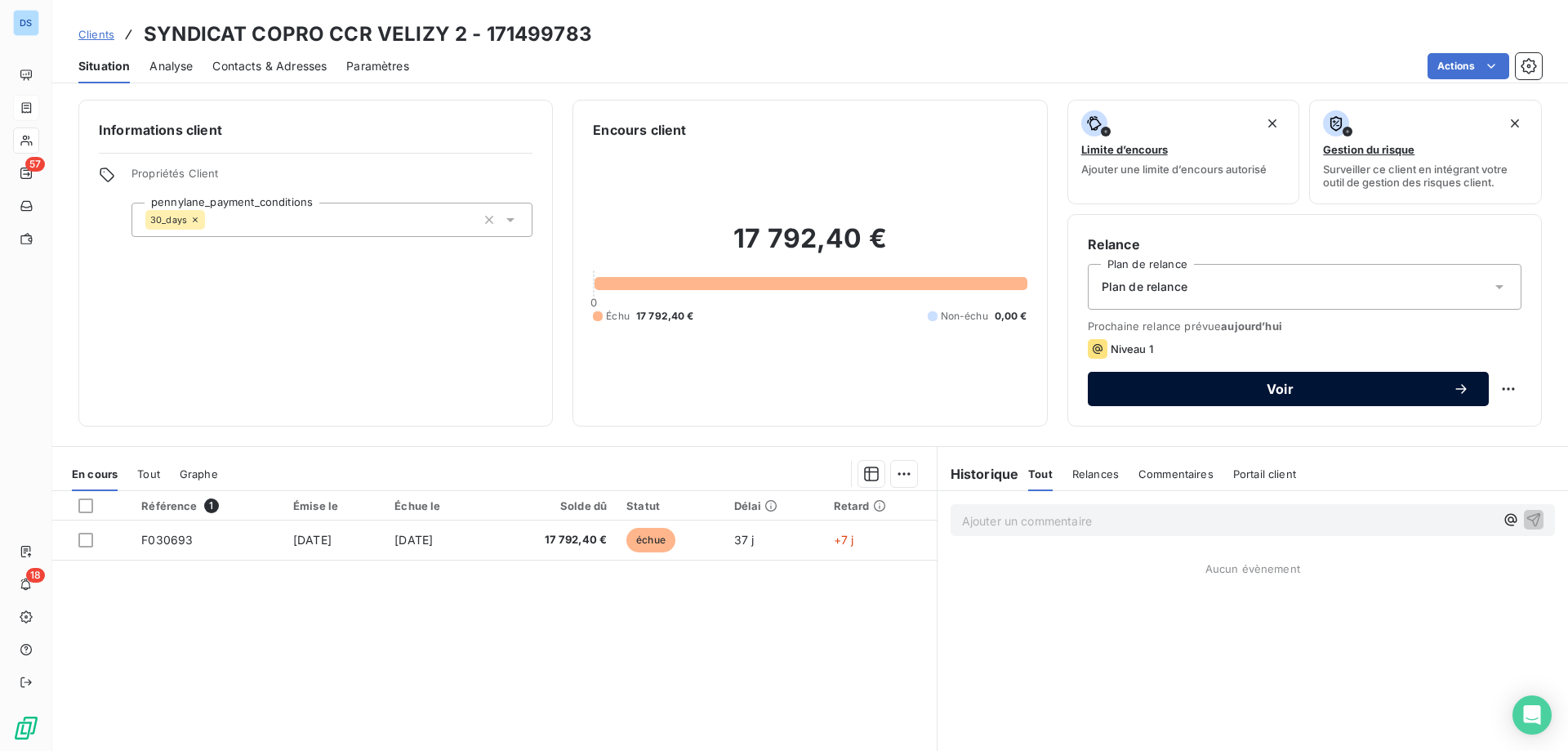
click at [1186, 398] on button "Voir" at bounding box center [1288, 389] width 401 height 35
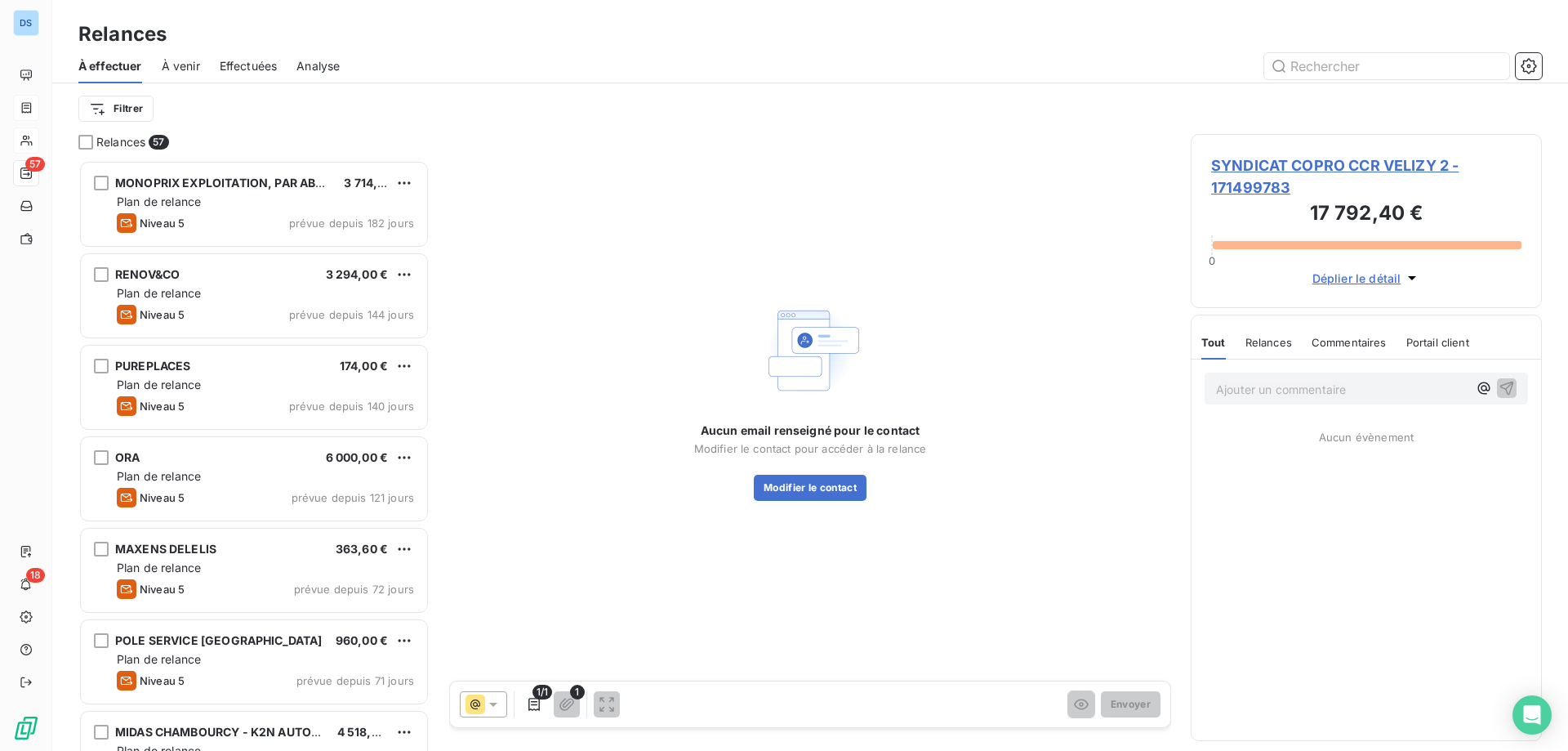
scroll to position [578, 339]
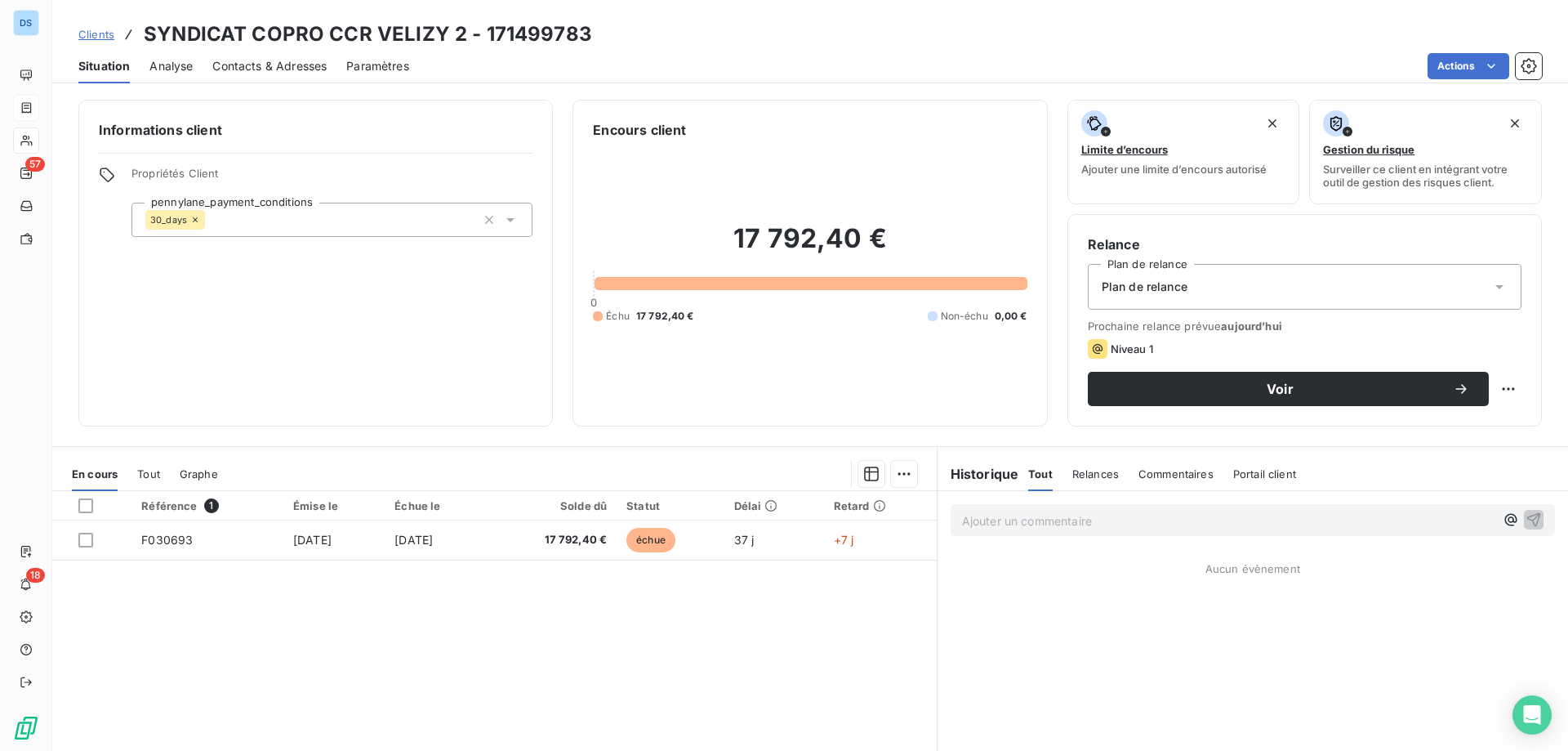
click at [244, 65] on span "Contacts & Adresses" at bounding box center [269, 66] width 114 height 16
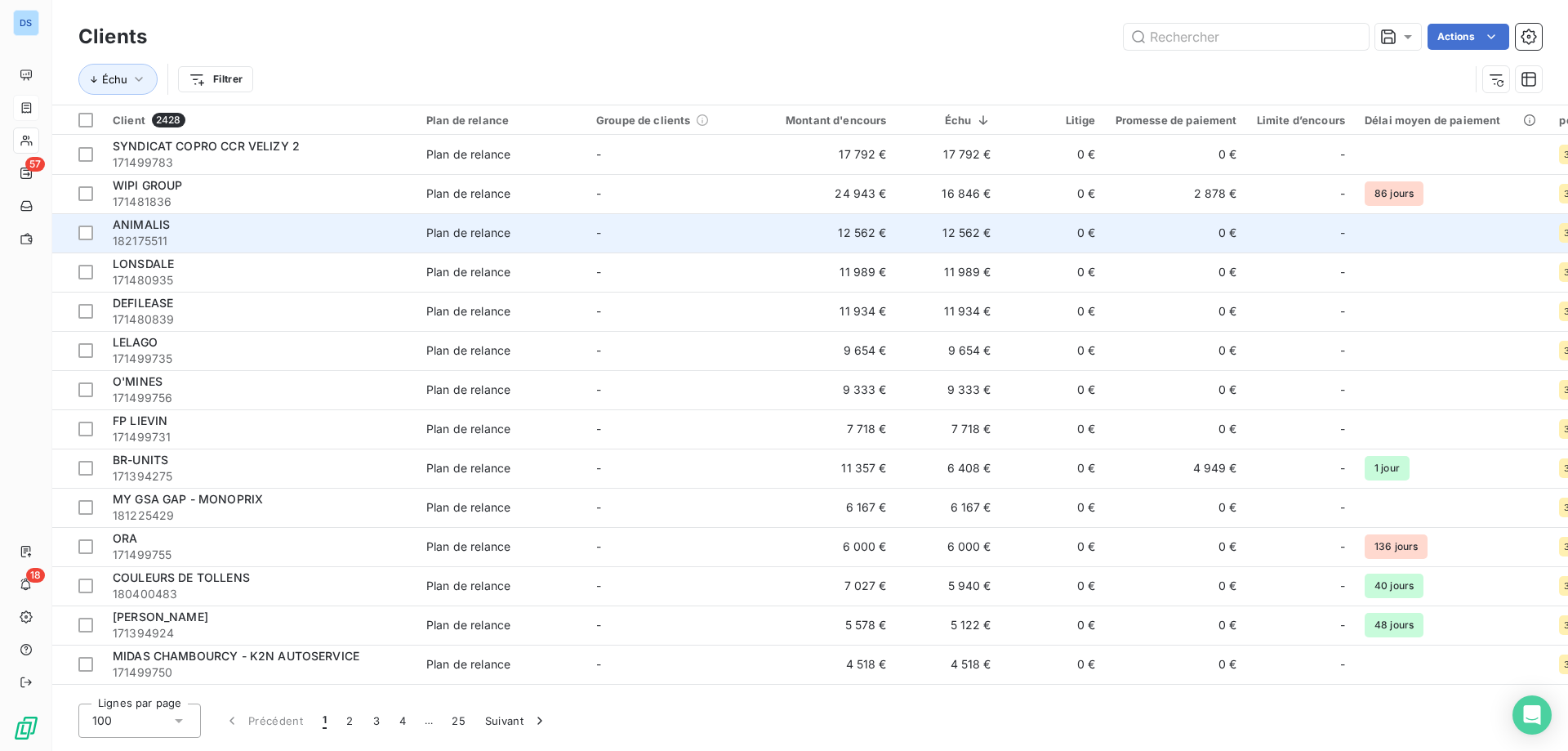
click at [333, 239] on span "182175511" at bounding box center [259, 241] width 294 height 16
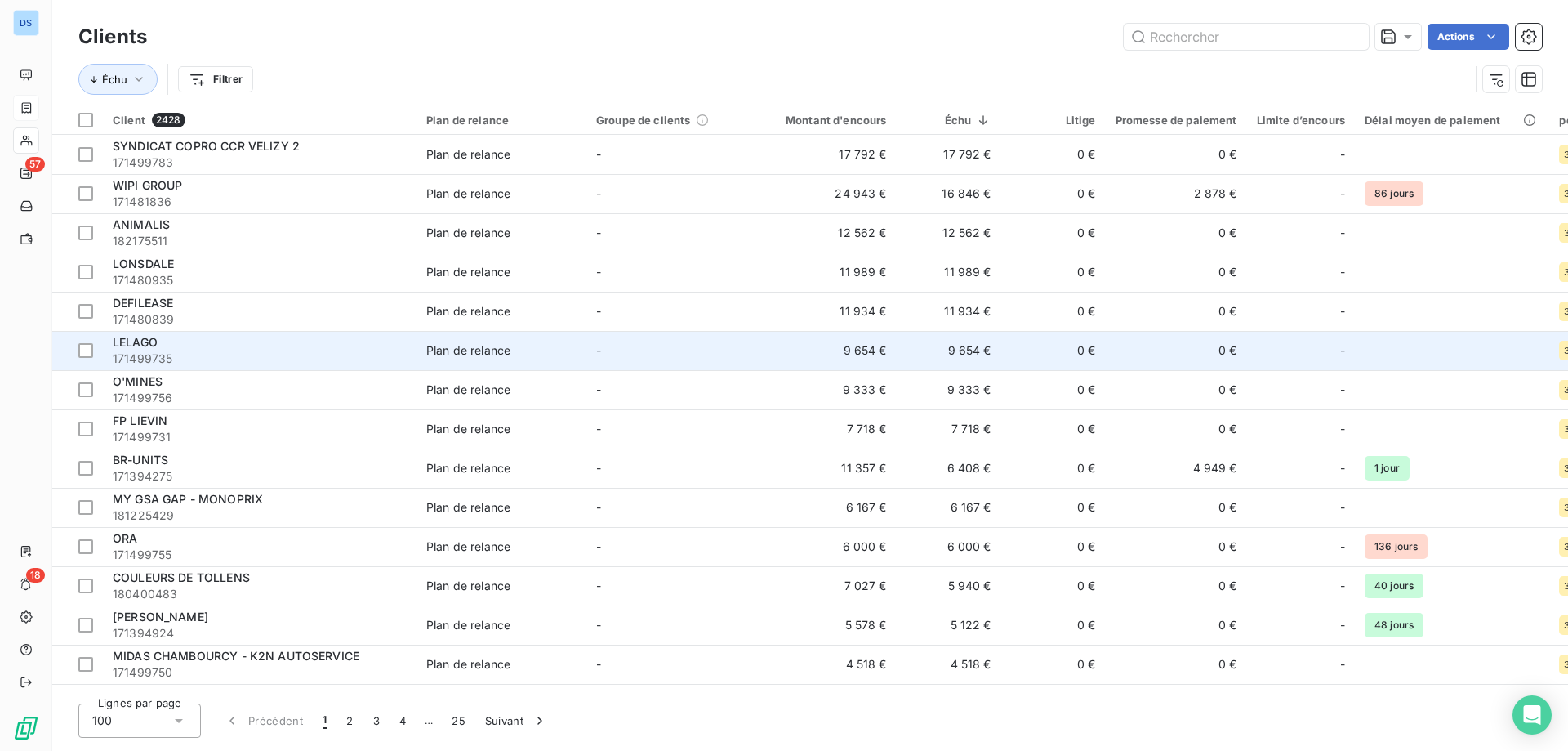
click at [321, 353] on span "171499735" at bounding box center [259, 359] width 294 height 16
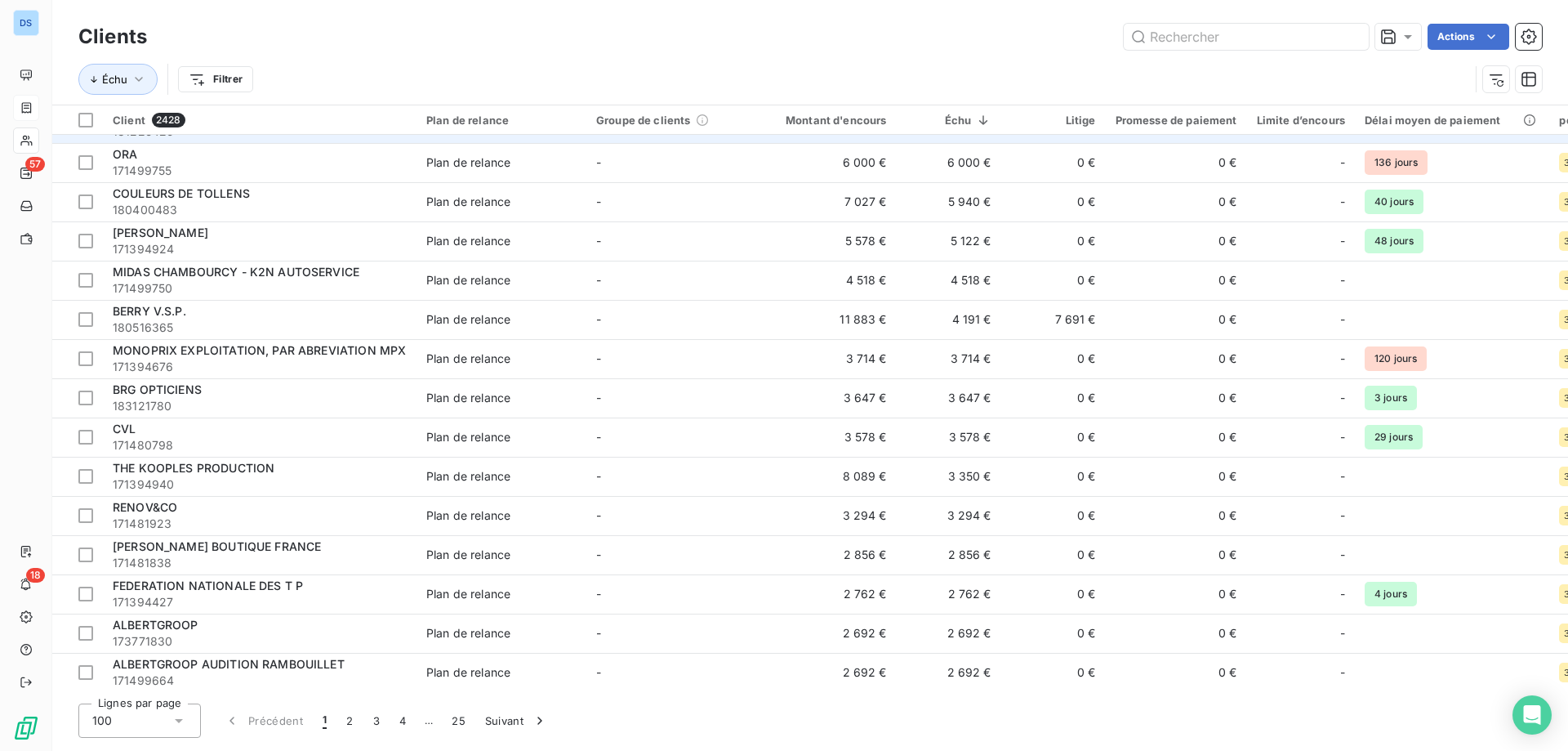
scroll to position [408, 0]
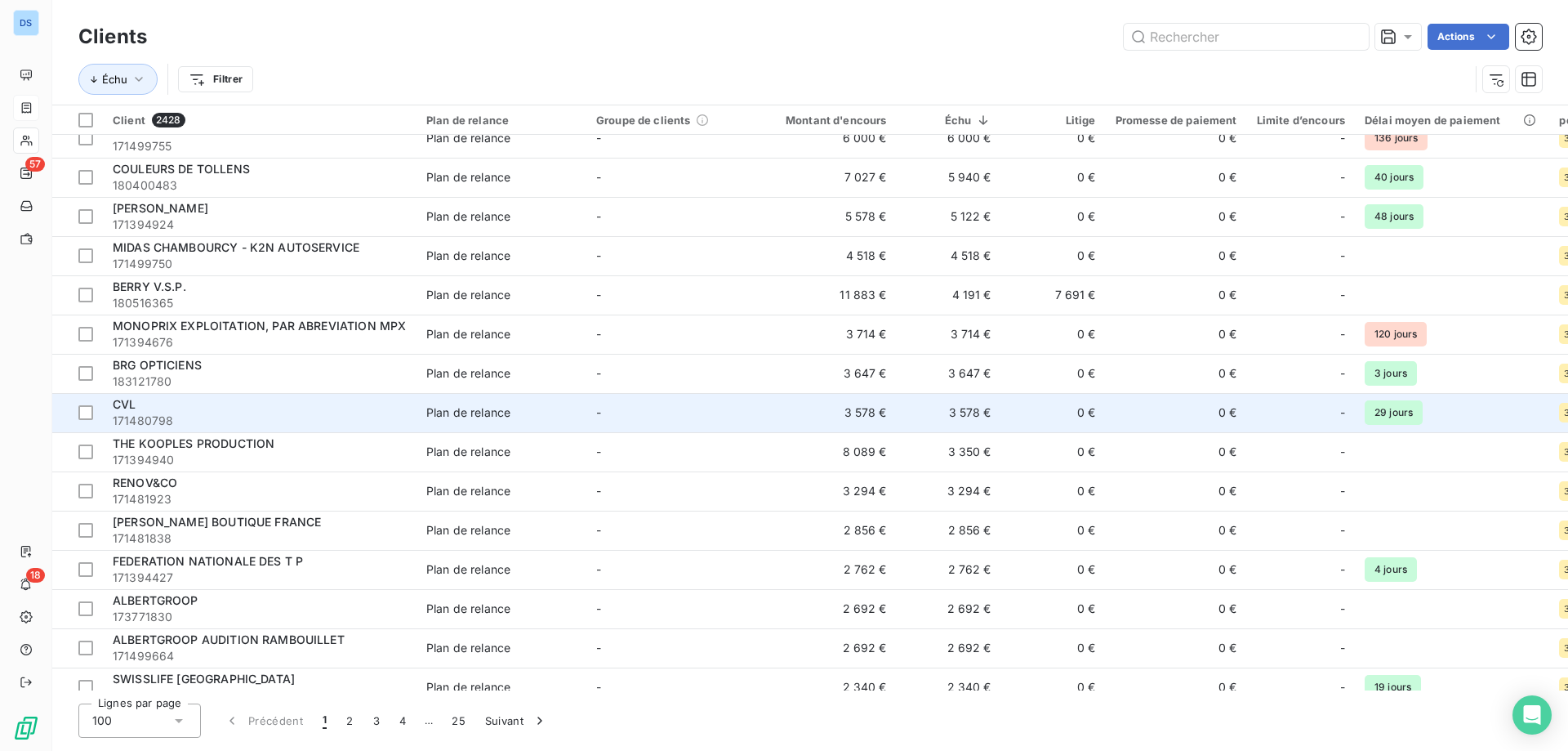
click at [225, 403] on div "CVL" at bounding box center [259, 404] width 294 height 16
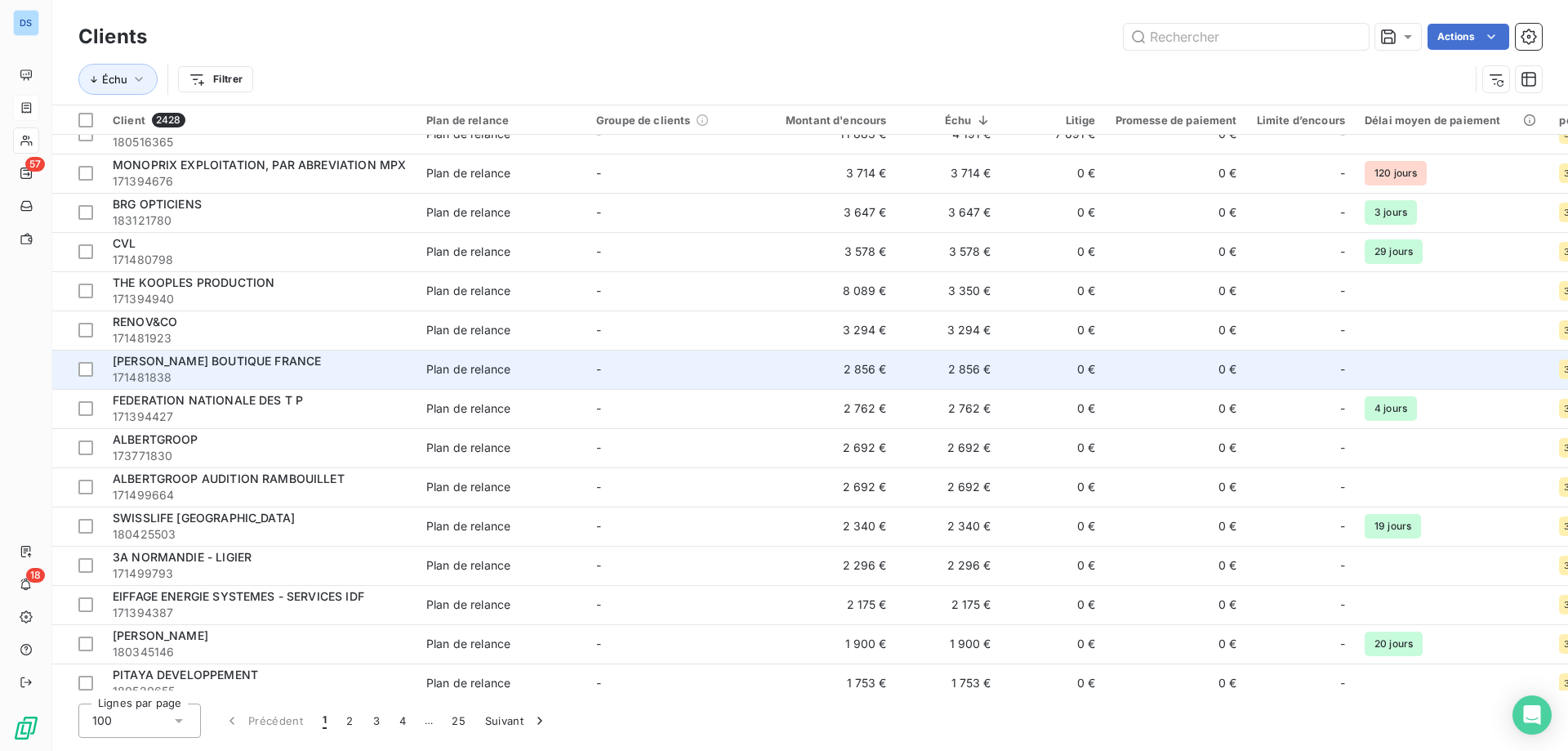
scroll to position [572, 0]
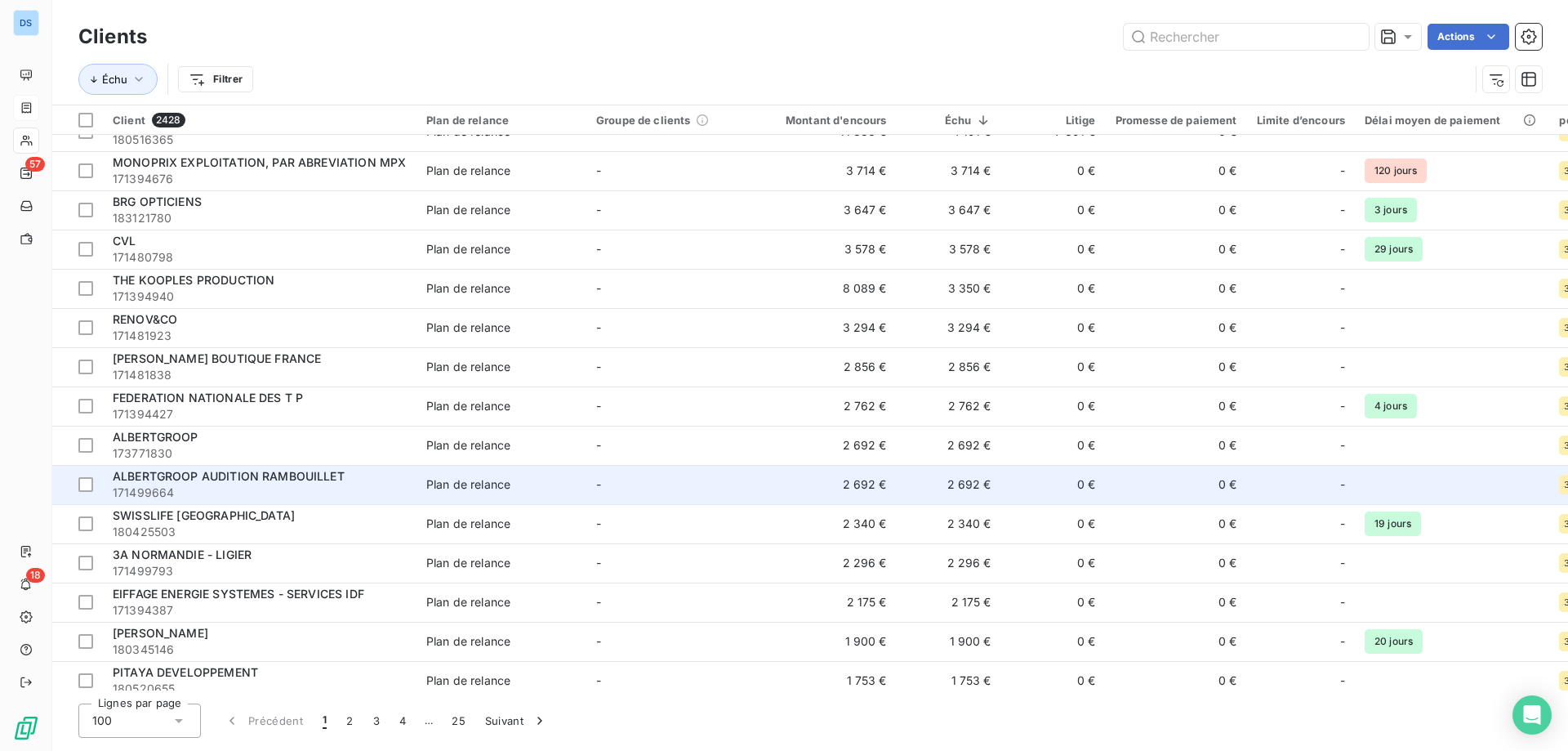
click at [300, 491] on span "171499664" at bounding box center [259, 492] width 294 height 16
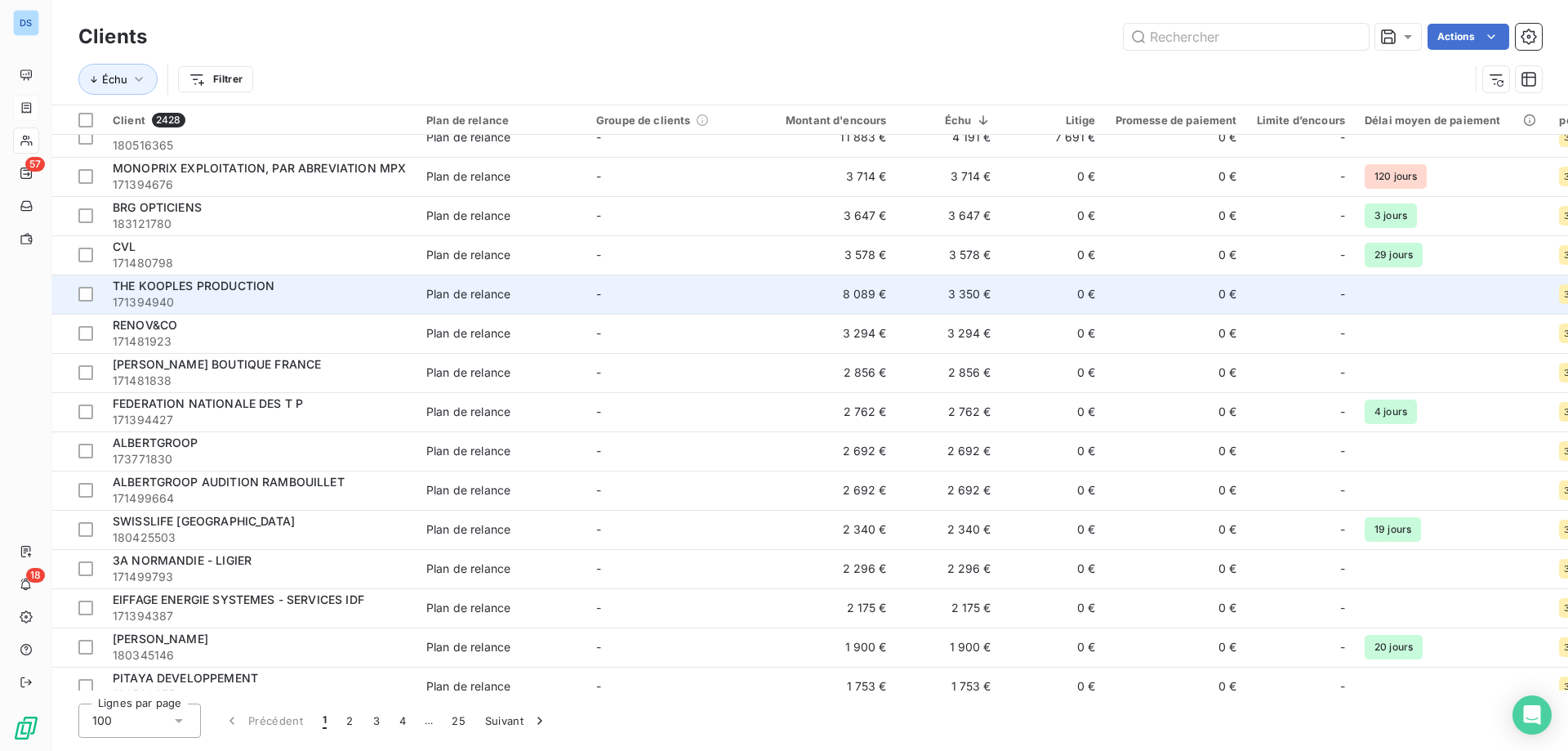
scroll to position [572, 0]
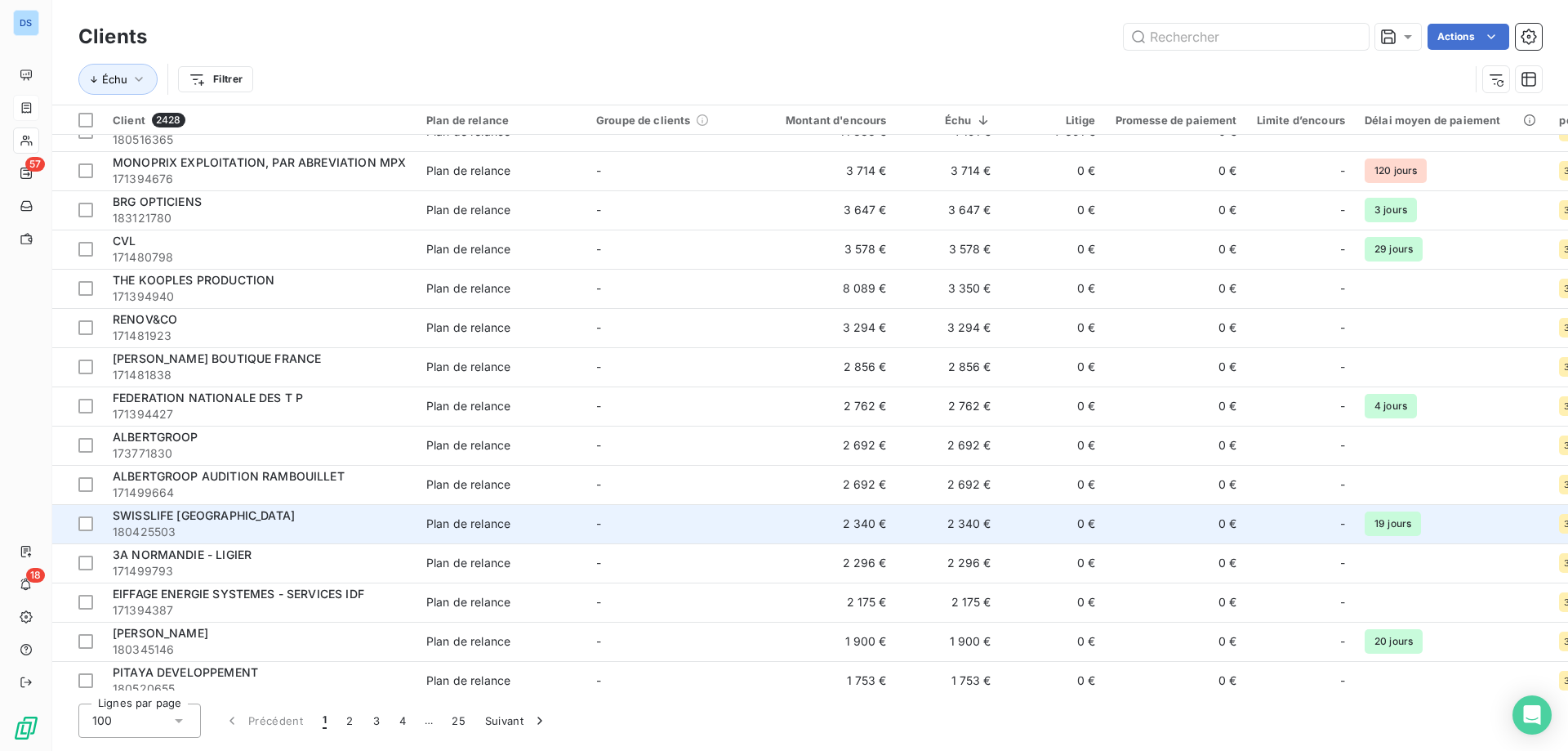
click at [200, 520] on span "SWISSLIFE [GEOGRAPHIC_DATA]" at bounding box center [204, 515] width 182 height 14
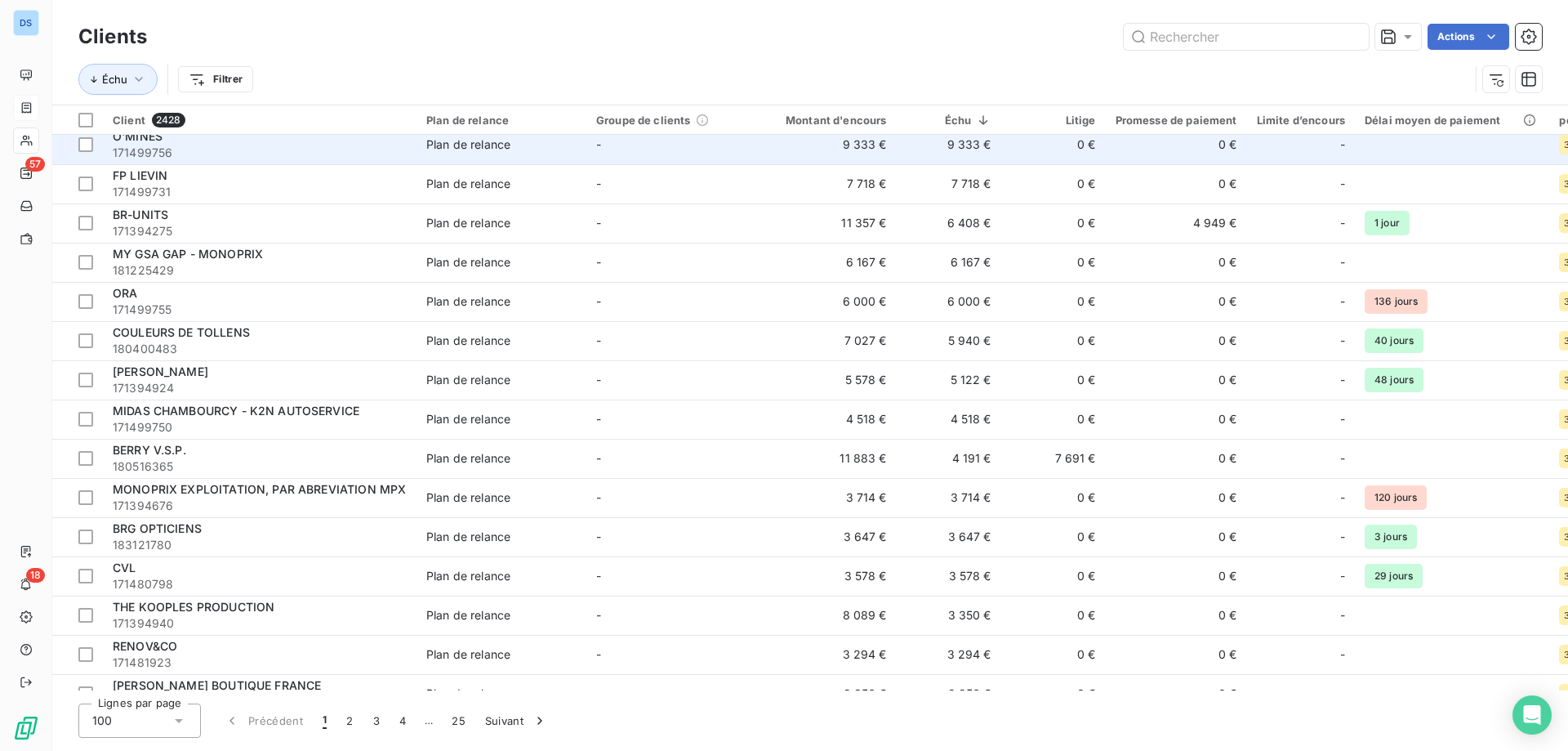
scroll to position [327, 0]
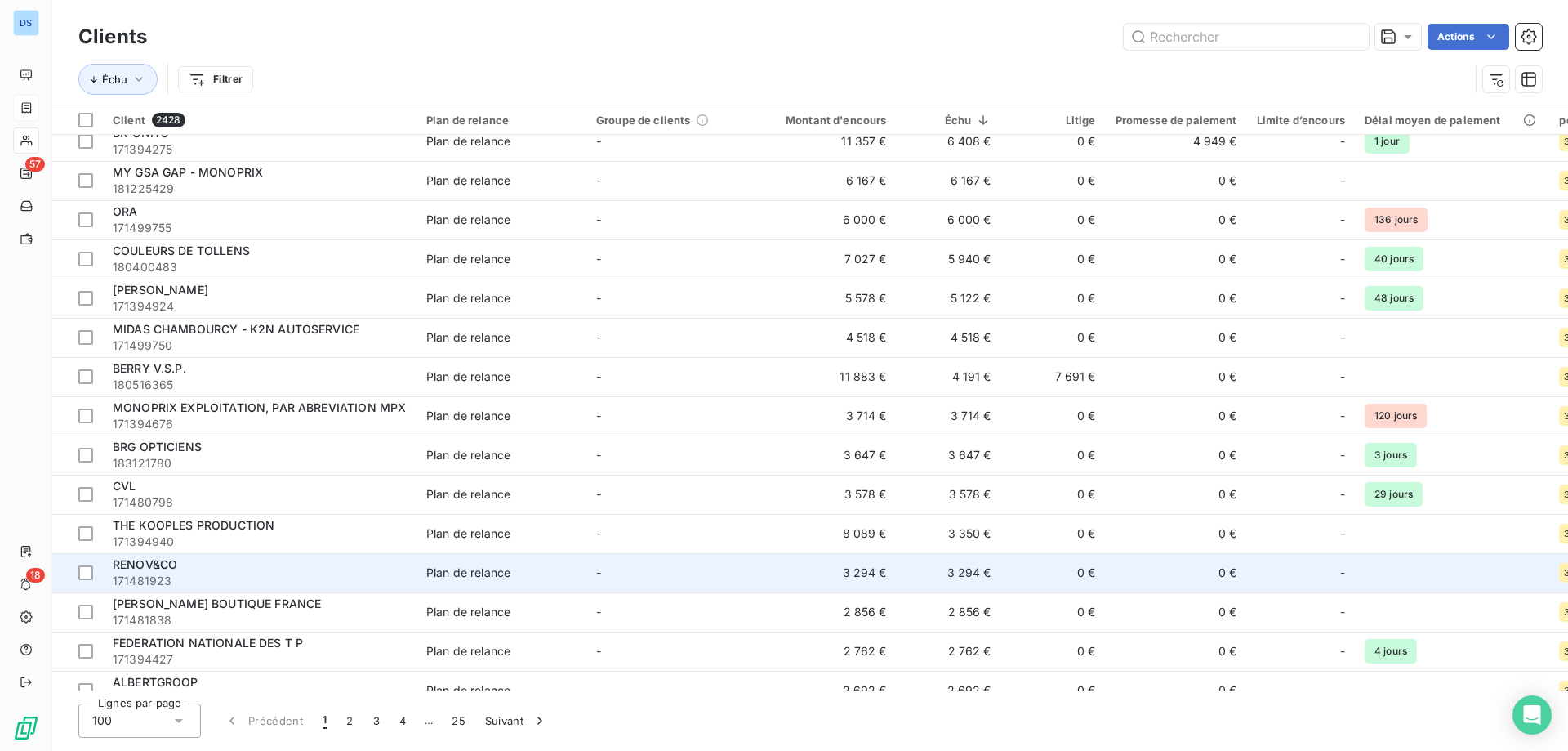
click at [193, 561] on div "RENOV&CO" at bounding box center [259, 564] width 294 height 16
